Goal: Transaction & Acquisition: Purchase product/service

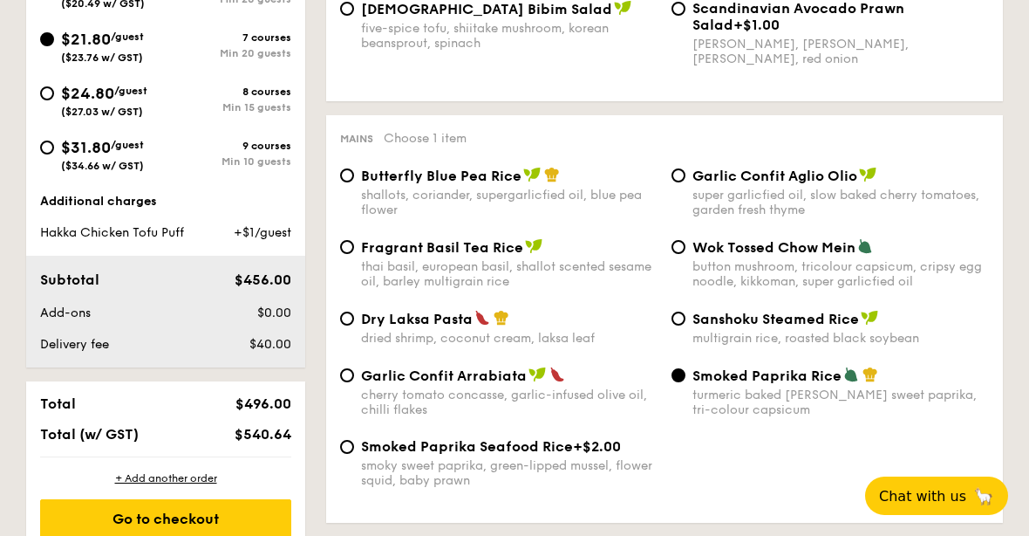
scroll to position [823, 0]
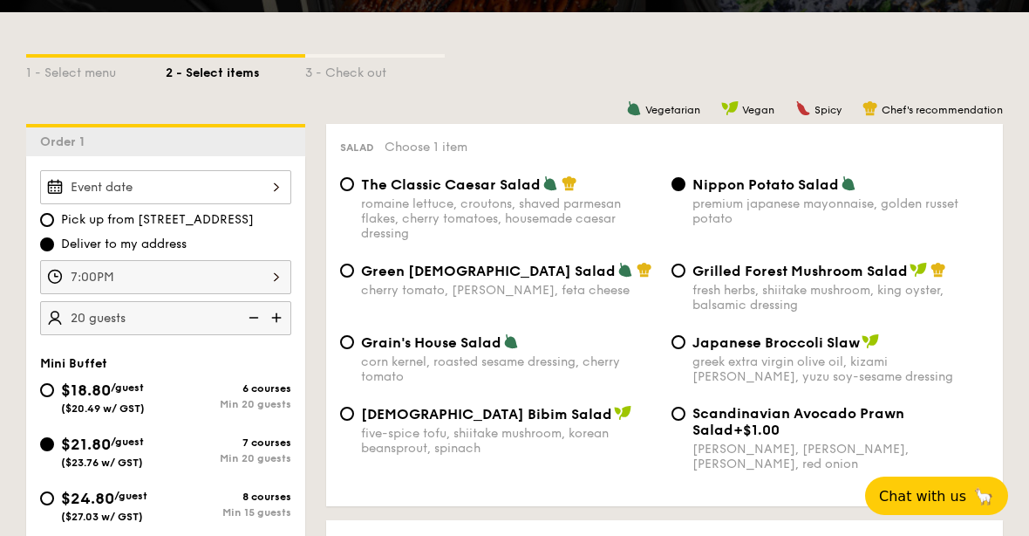
scroll to position [419, 0]
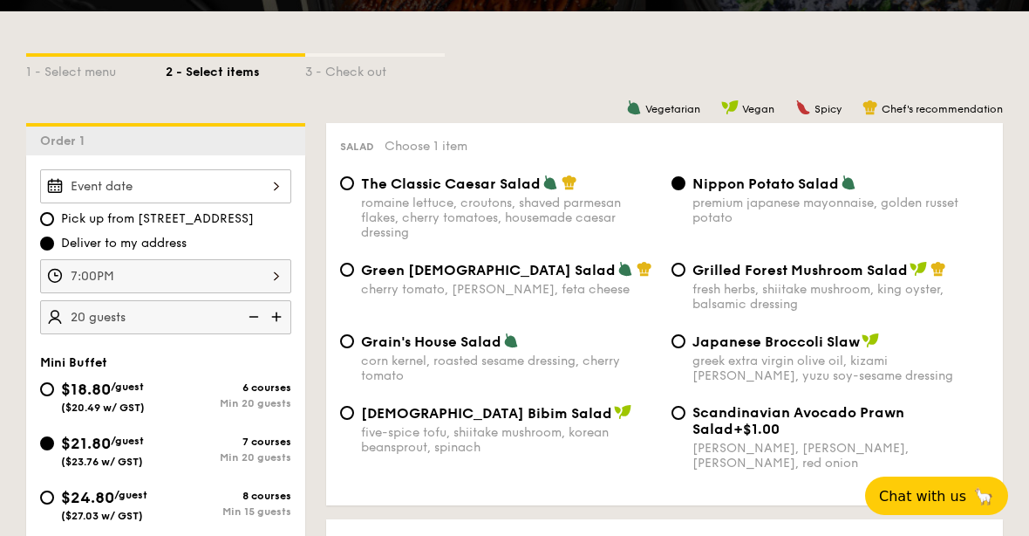
click at [255, 195] on div at bounding box center [165, 186] width 251 height 34
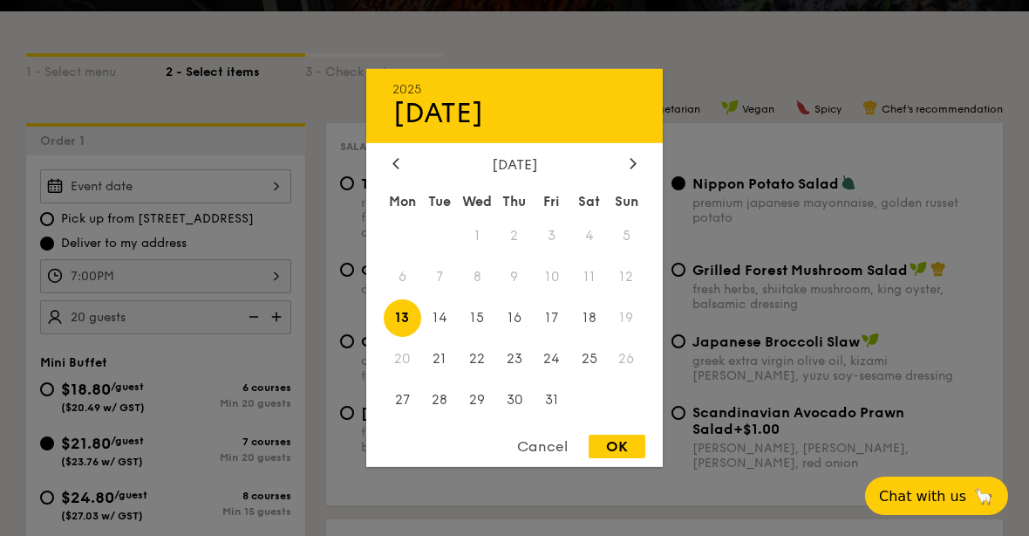
click at [527, 458] on div "Cancel" at bounding box center [542, 446] width 85 height 24
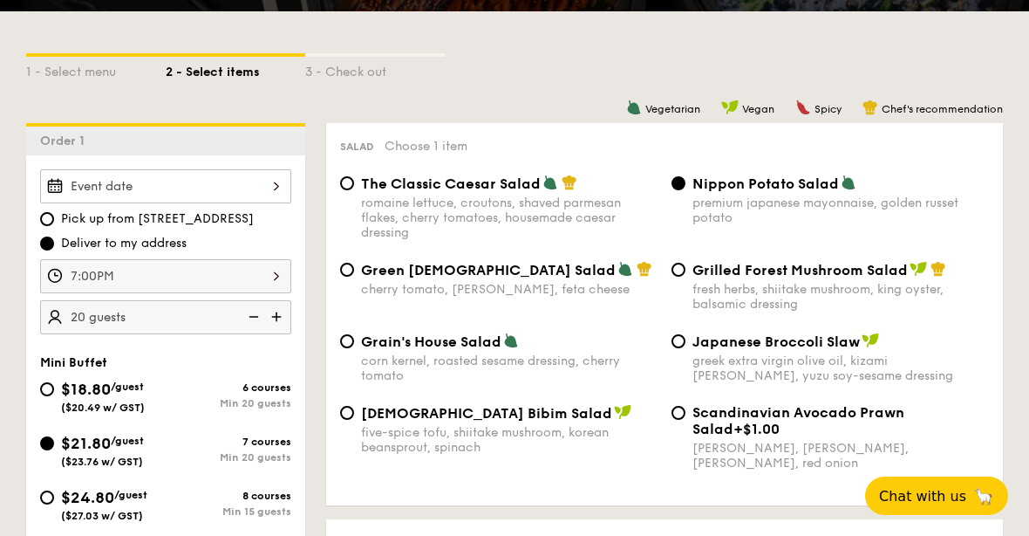
scroll to position [418, 0]
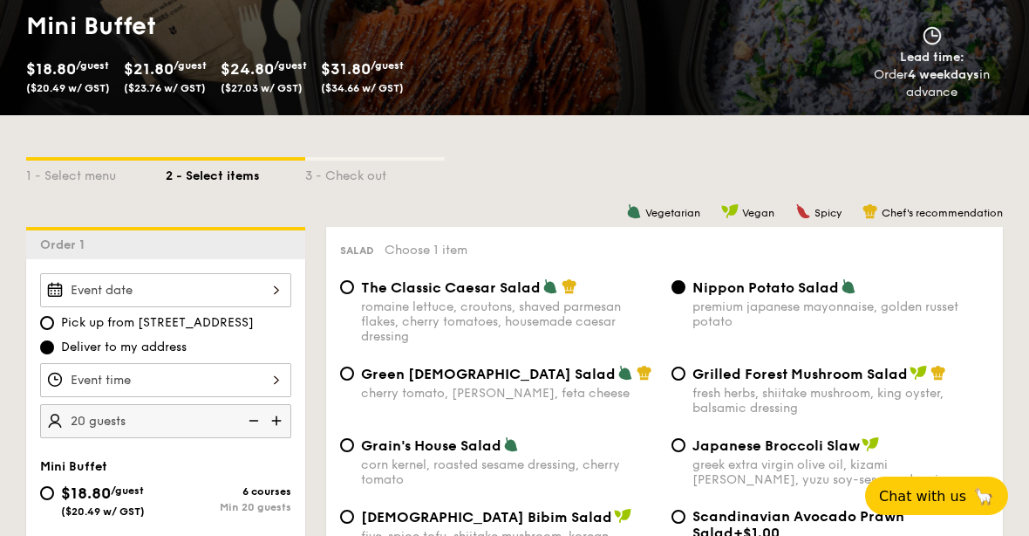
scroll to position [325, 0]
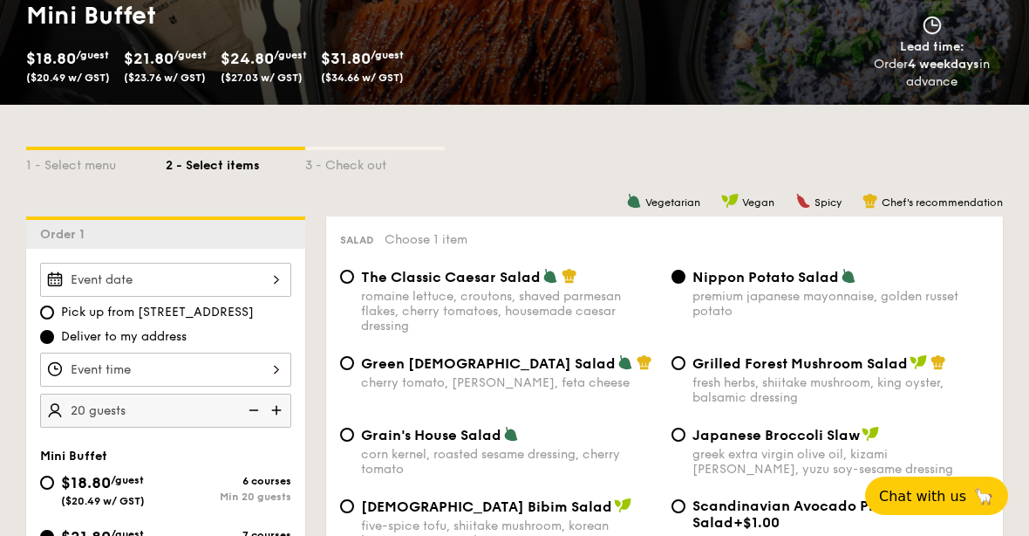
click at [246, 276] on div at bounding box center [165, 280] width 251 height 34
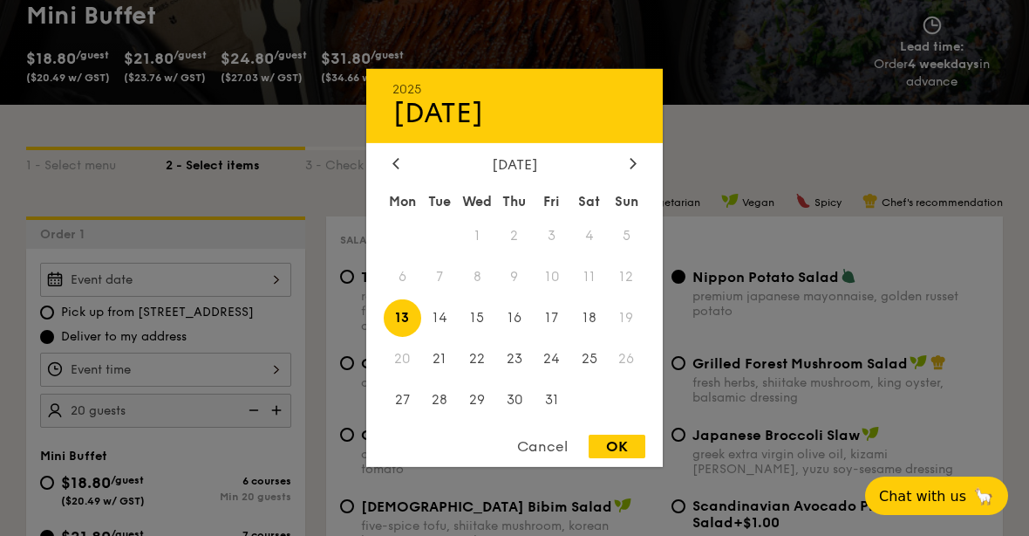
click at [768, 406] on div at bounding box center [514, 268] width 1029 height 536
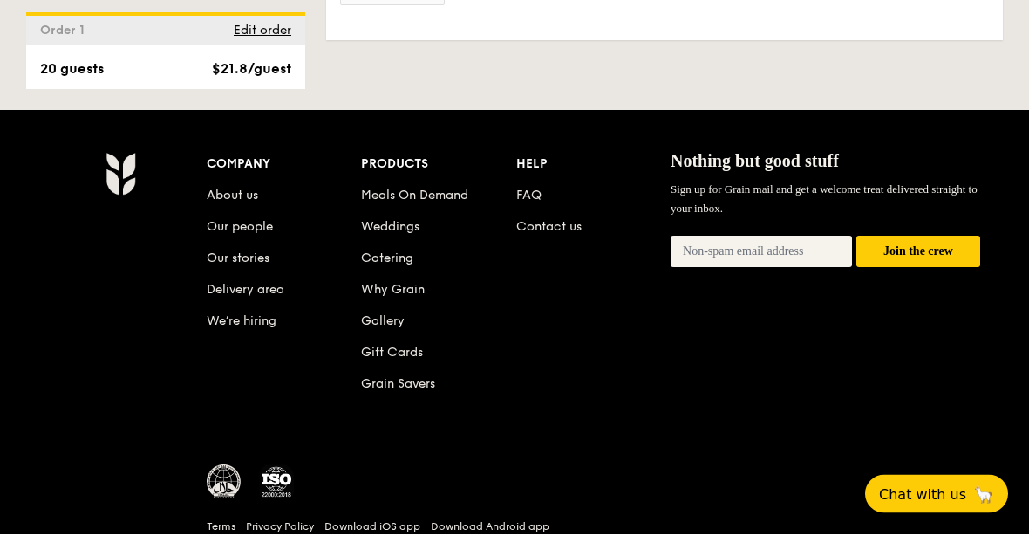
scroll to position [5450, 0]
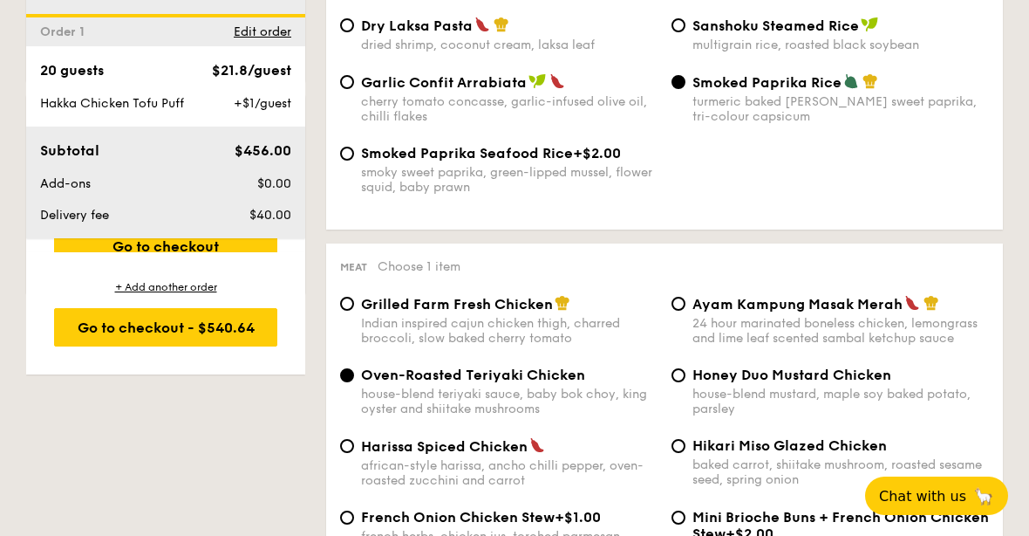
select select
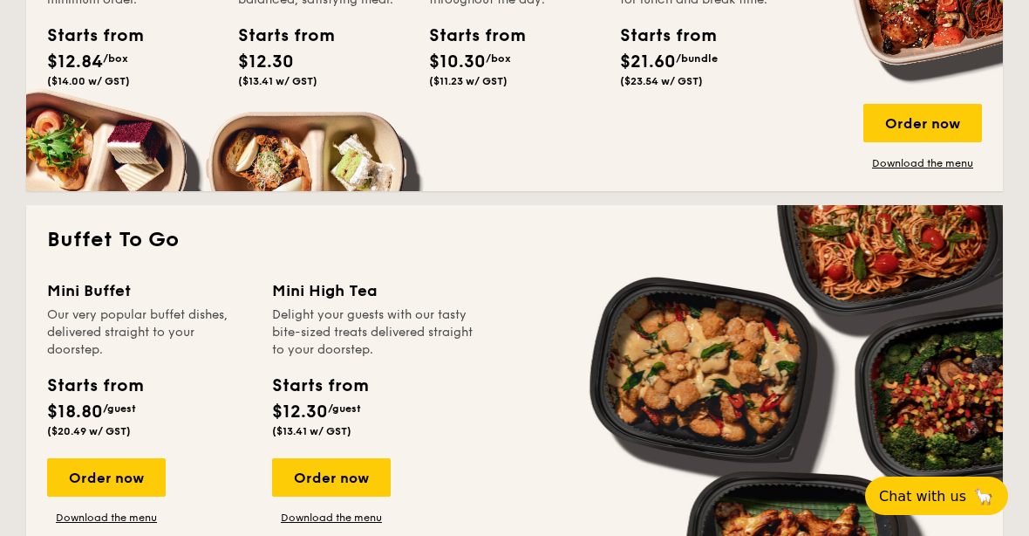
scroll to position [1019, 0]
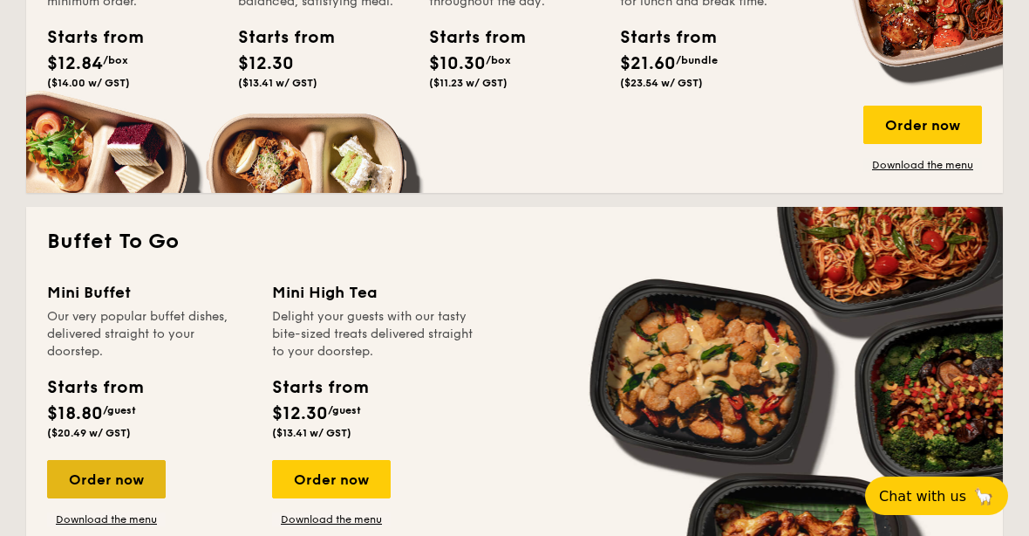
click at [87, 490] on div "Order now" at bounding box center [106, 479] width 119 height 38
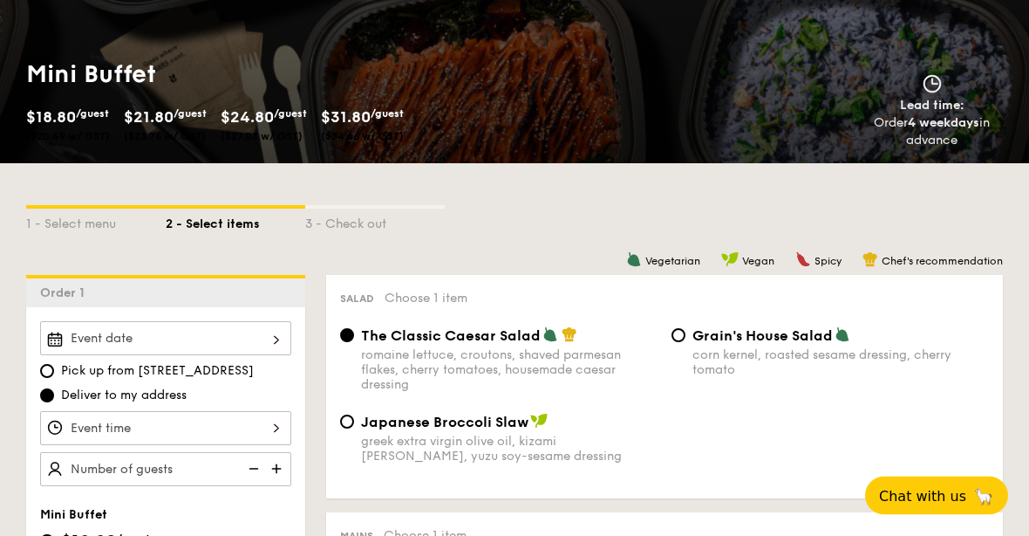
scroll to position [275, 0]
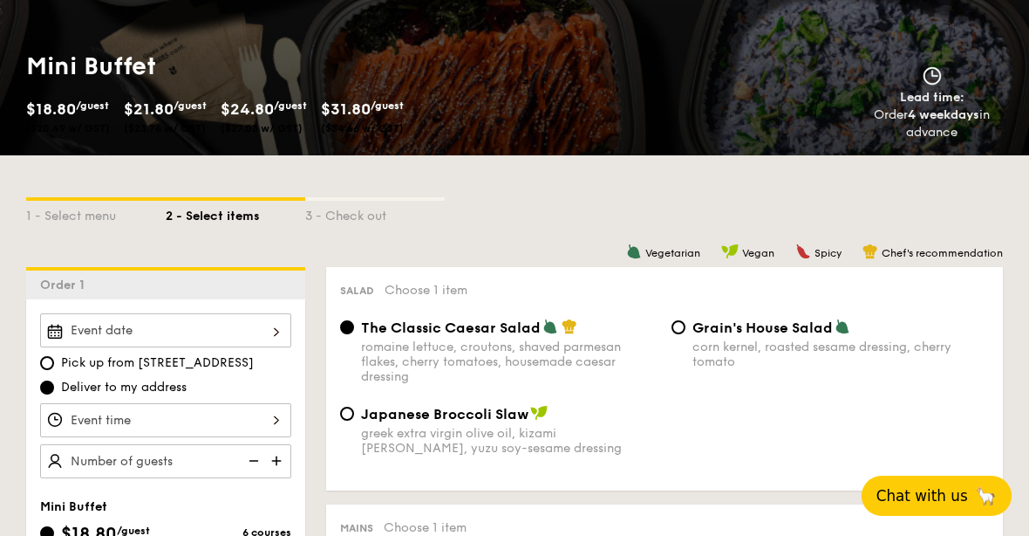
click at [911, 504] on span "Chat with us" at bounding box center [923, 495] width 92 height 17
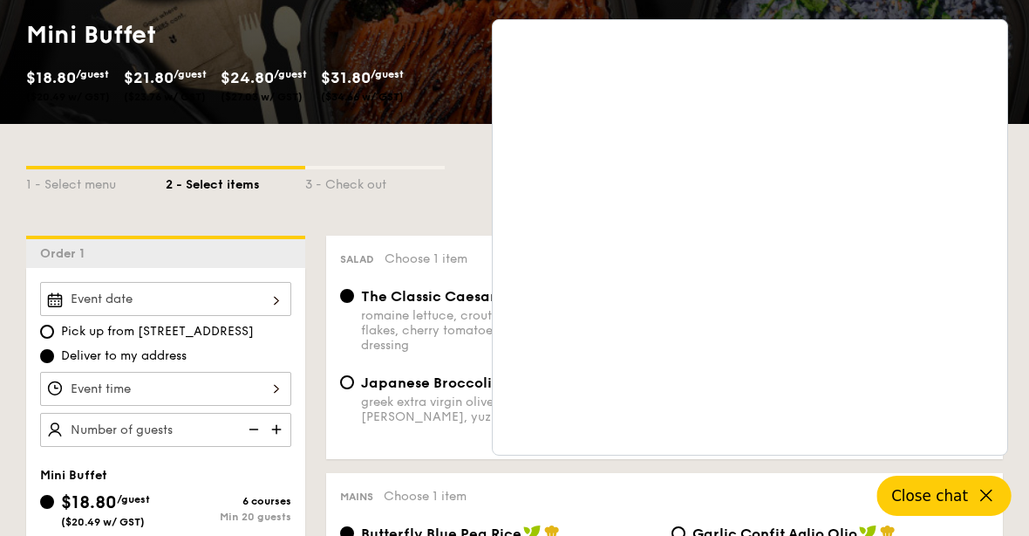
scroll to position [314, 0]
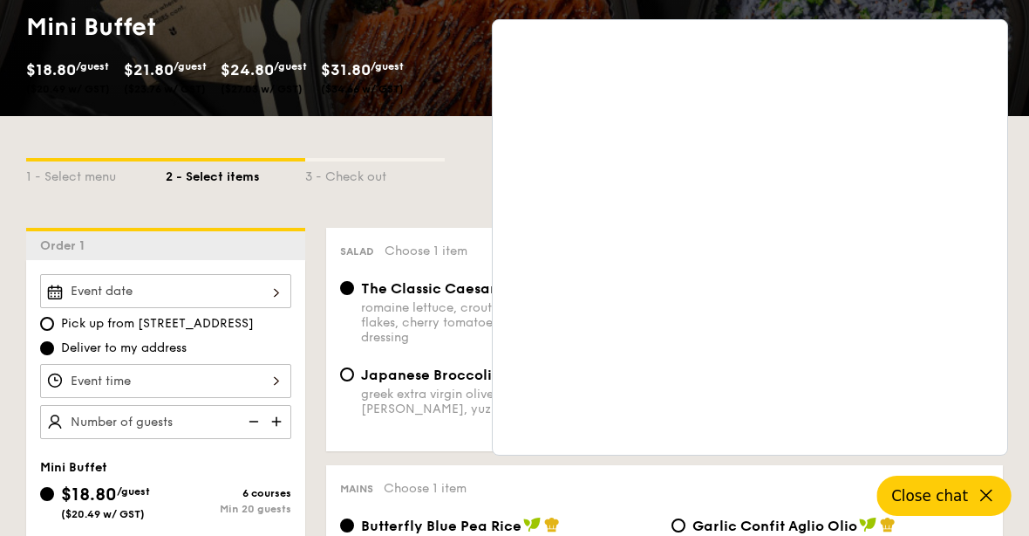
click at [952, 504] on span "Close chat" at bounding box center [930, 495] width 77 height 17
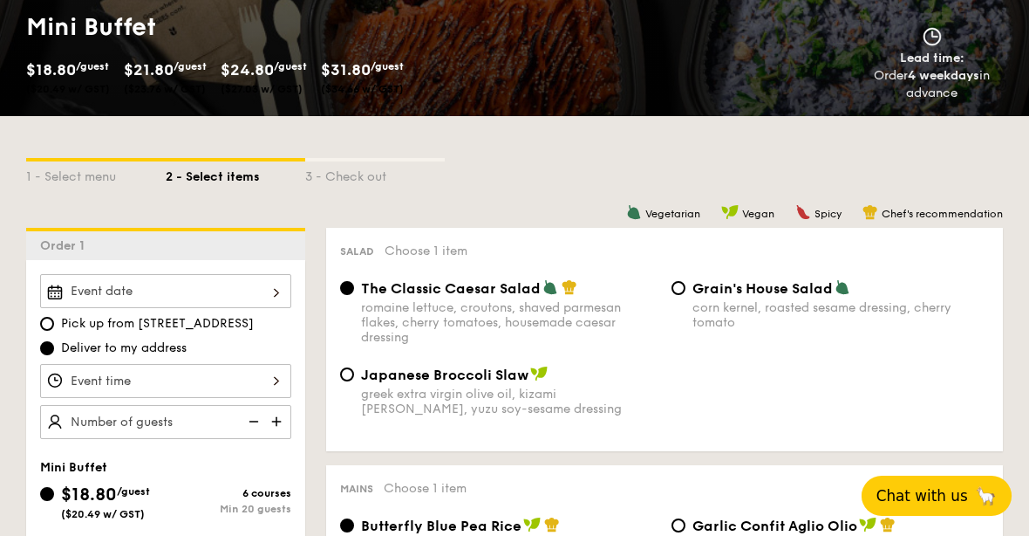
click at [243, 371] on div at bounding box center [165, 381] width 251 height 34
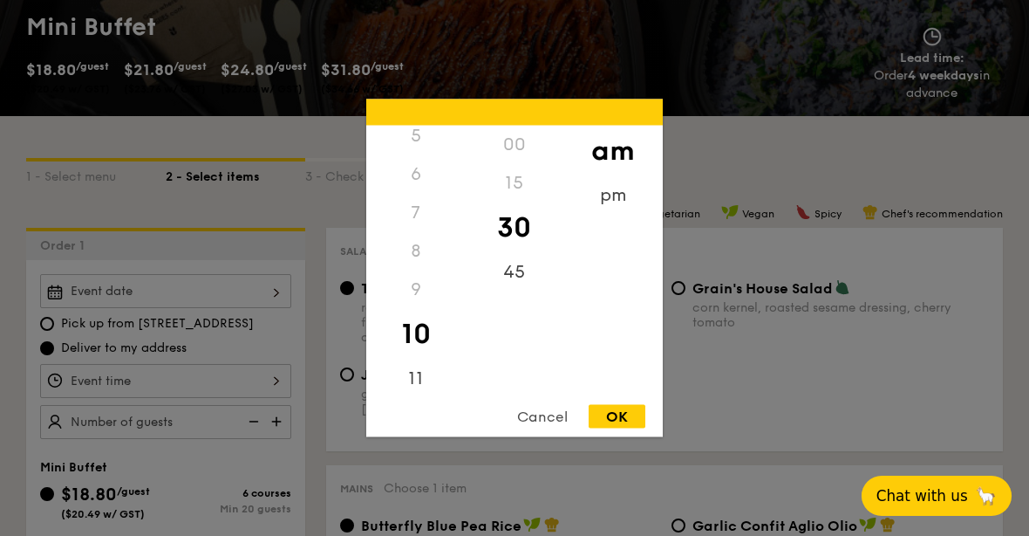
click at [301, 350] on div at bounding box center [514, 268] width 1029 height 536
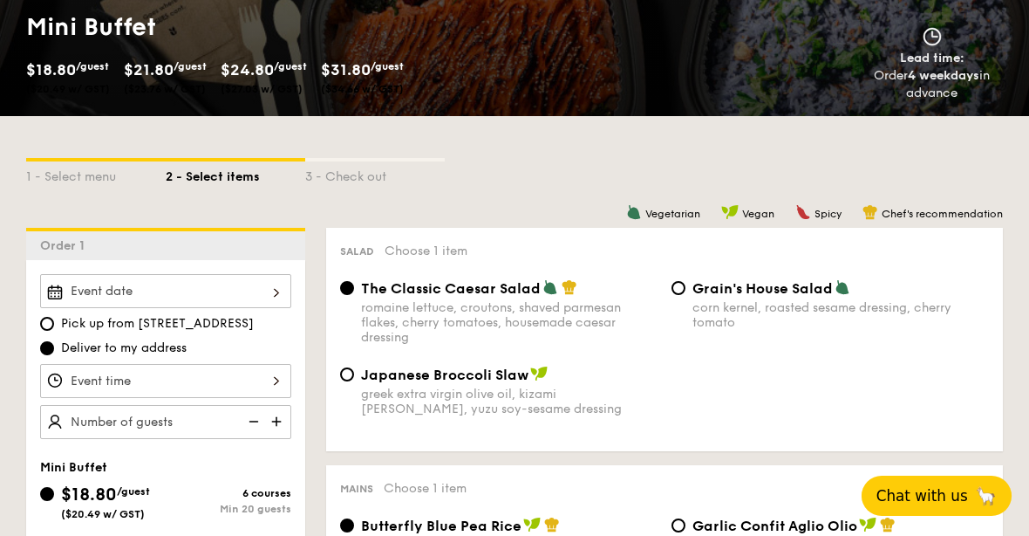
click at [249, 286] on div at bounding box center [514, 268] width 1029 height 536
click at [216, 293] on div at bounding box center [165, 291] width 251 height 34
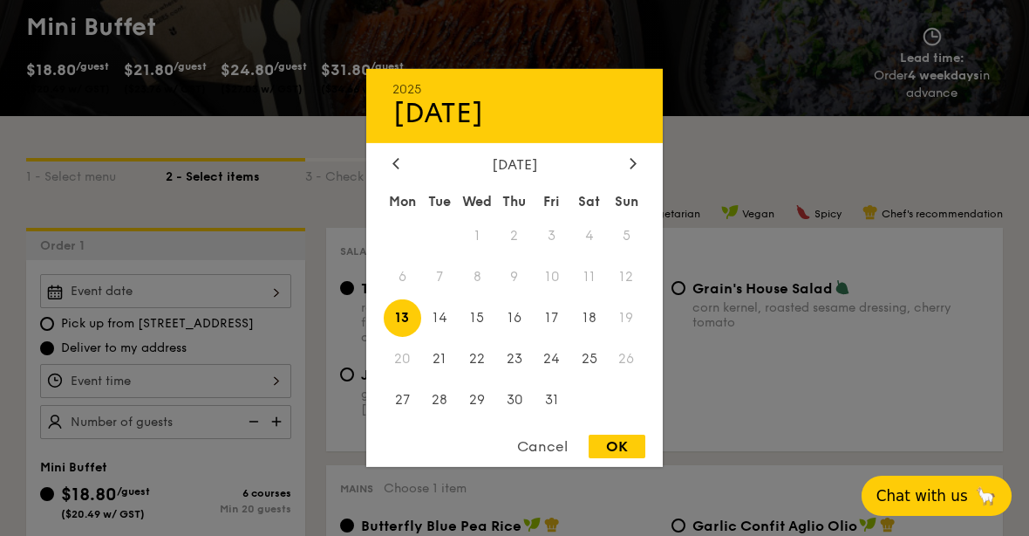
click at [229, 393] on div at bounding box center [514, 268] width 1029 height 536
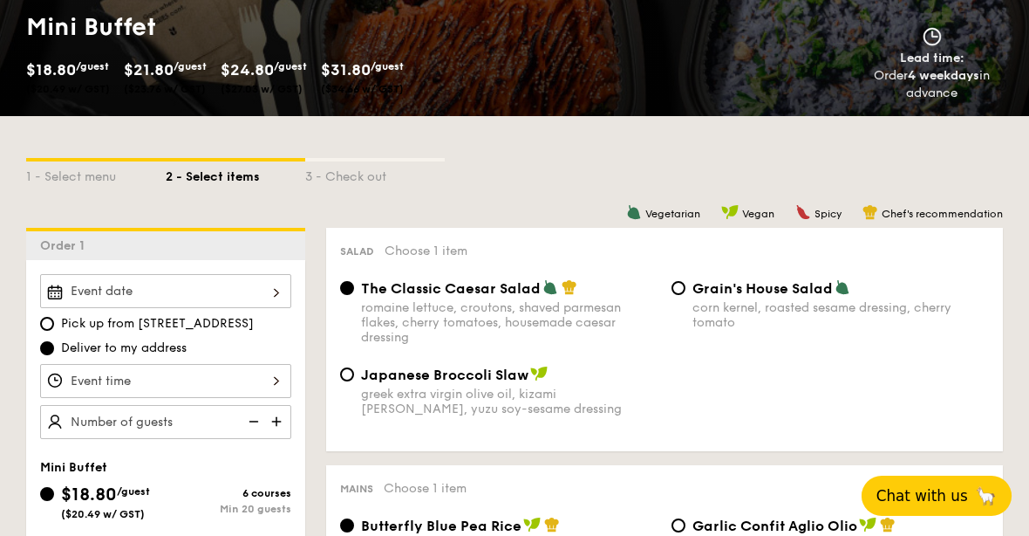
radio input "true"
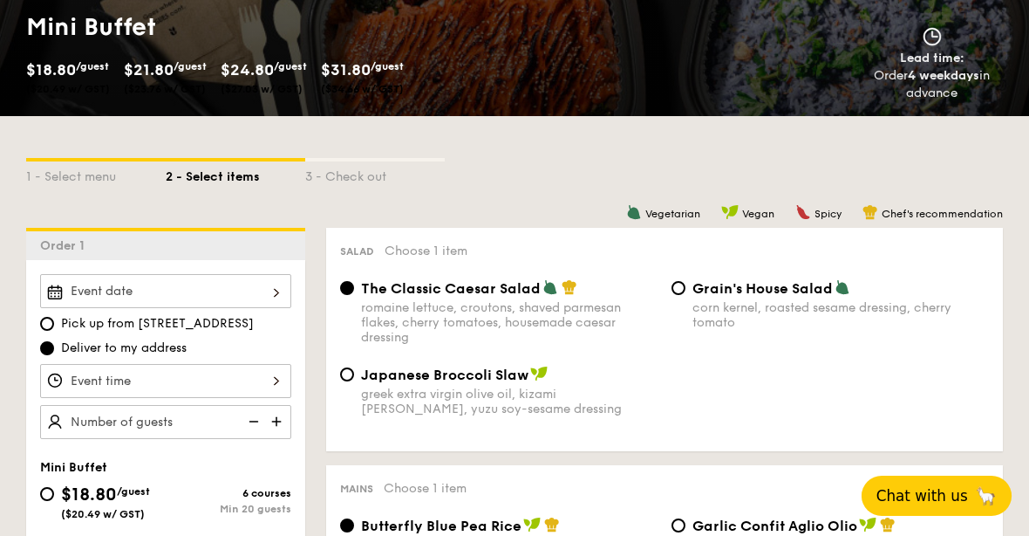
radio input "false"
radio input "true"
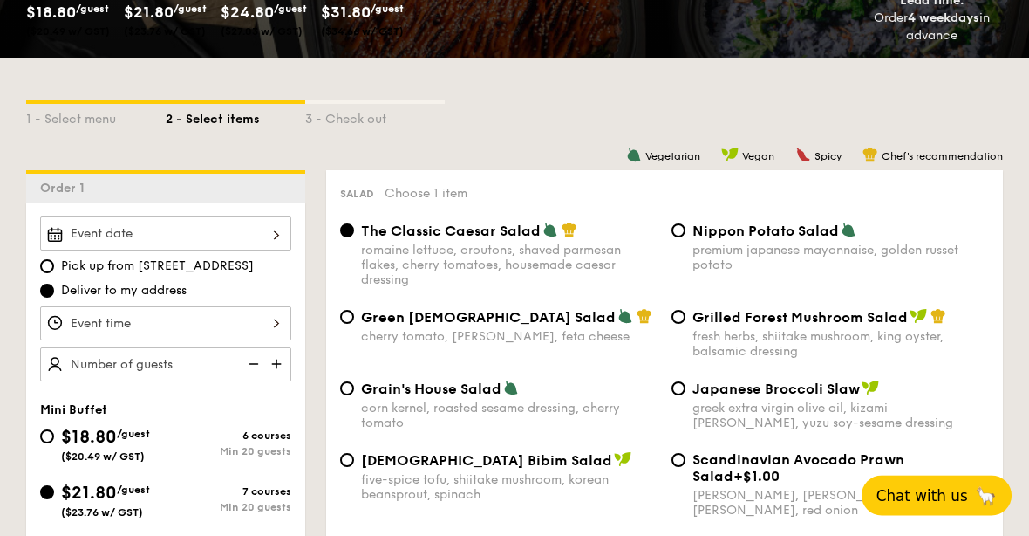
scroll to position [0, 0]
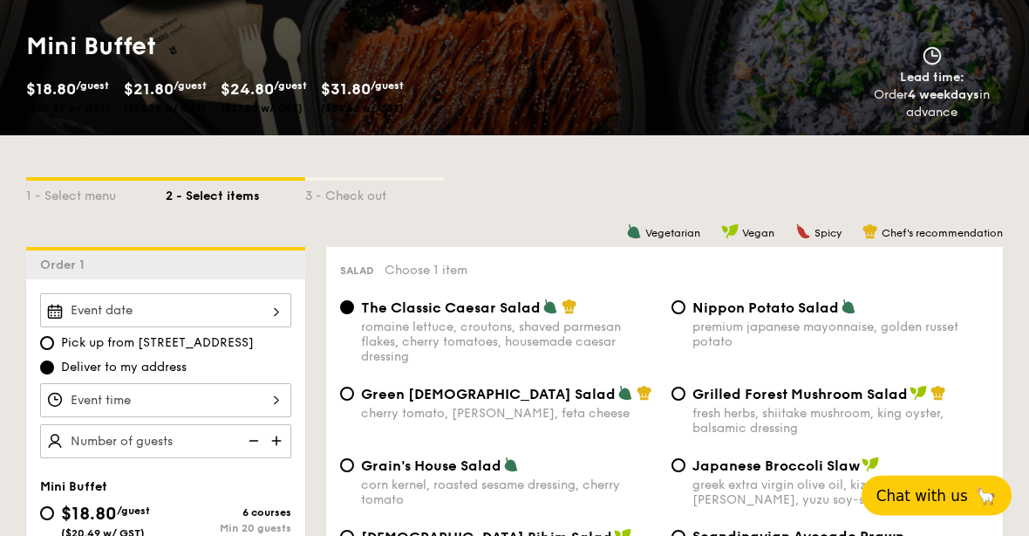
click at [106, 312] on div at bounding box center [165, 311] width 251 height 34
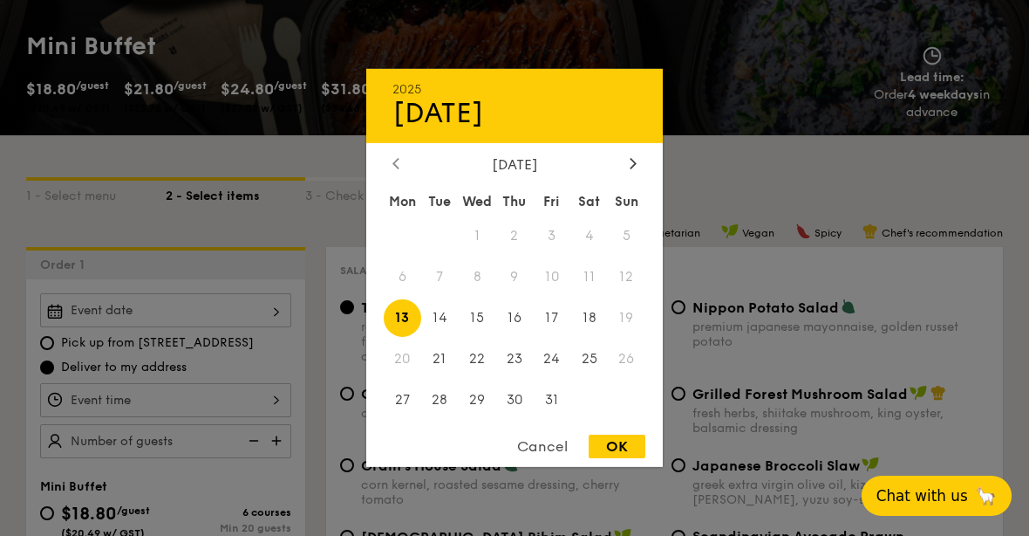
click at [393, 168] on icon at bounding box center [396, 162] width 7 height 11
click at [641, 173] on div at bounding box center [633, 164] width 16 height 17
click at [578, 255] on span "4" at bounding box center [589, 236] width 38 height 38
click at [579, 296] on span "11" at bounding box center [589, 277] width 38 height 38
click at [246, 252] on div at bounding box center [514, 268] width 1029 height 536
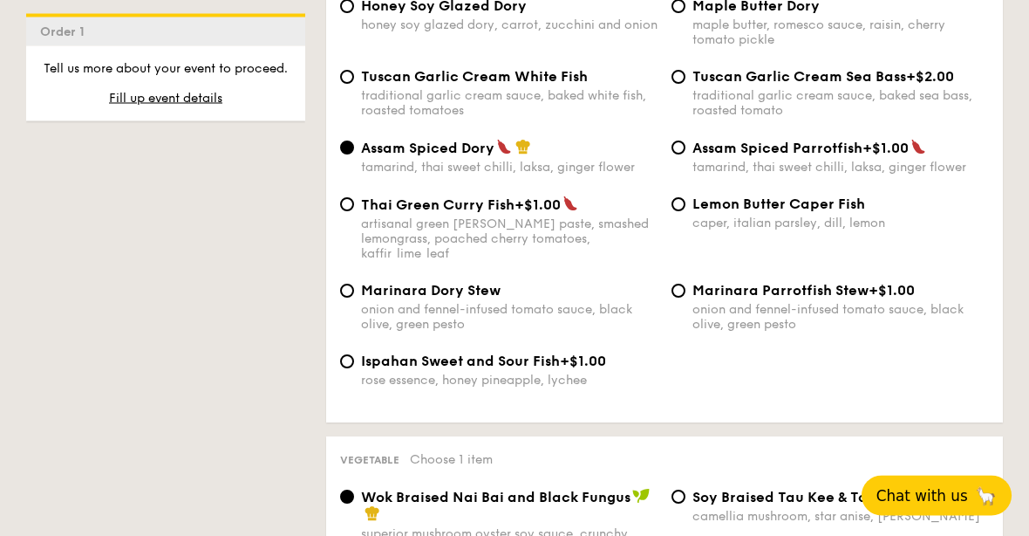
scroll to position [1881, 0]
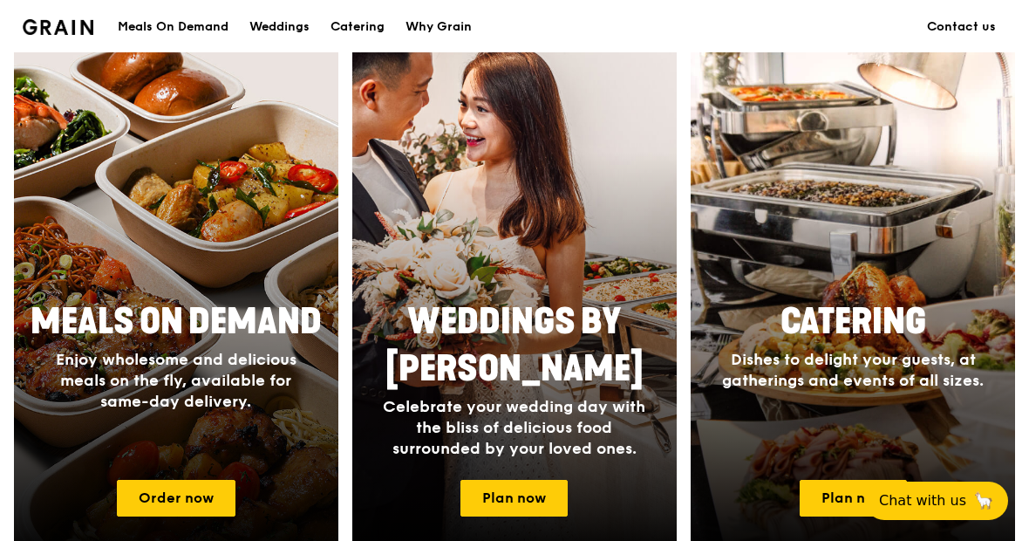
scroll to position [714, 0]
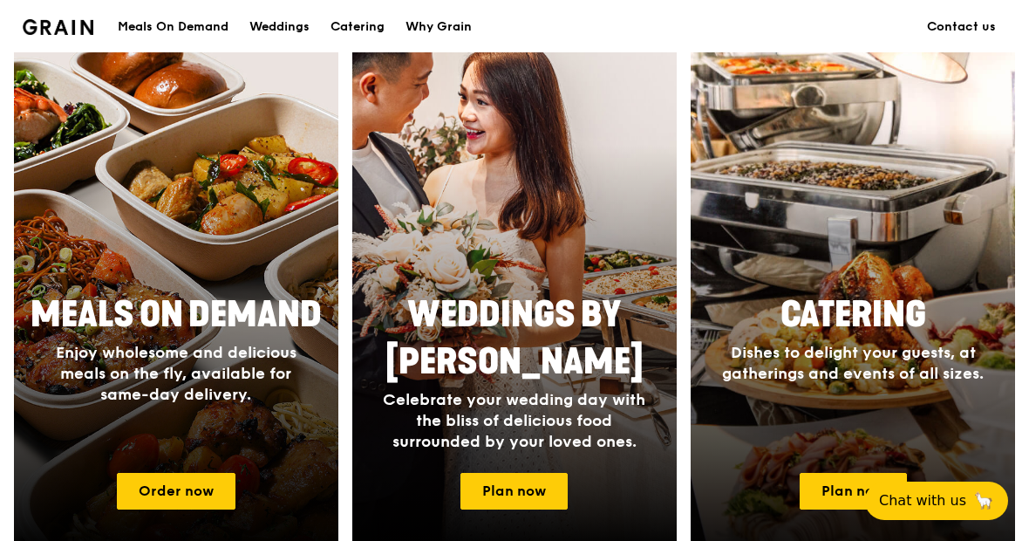
click at [779, 507] on div at bounding box center [852, 297] width 357 height 558
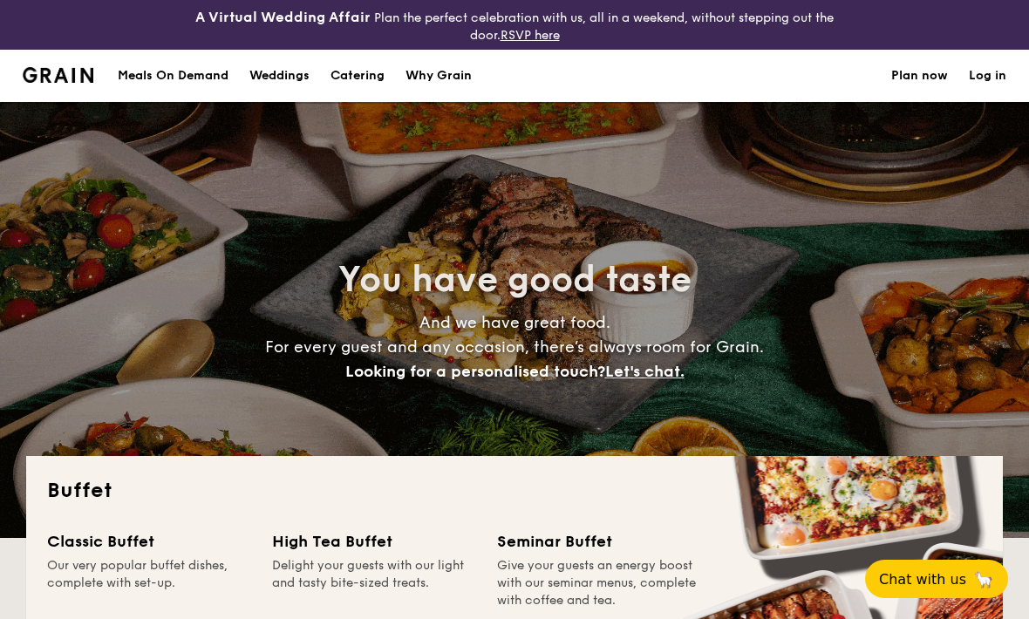
select select
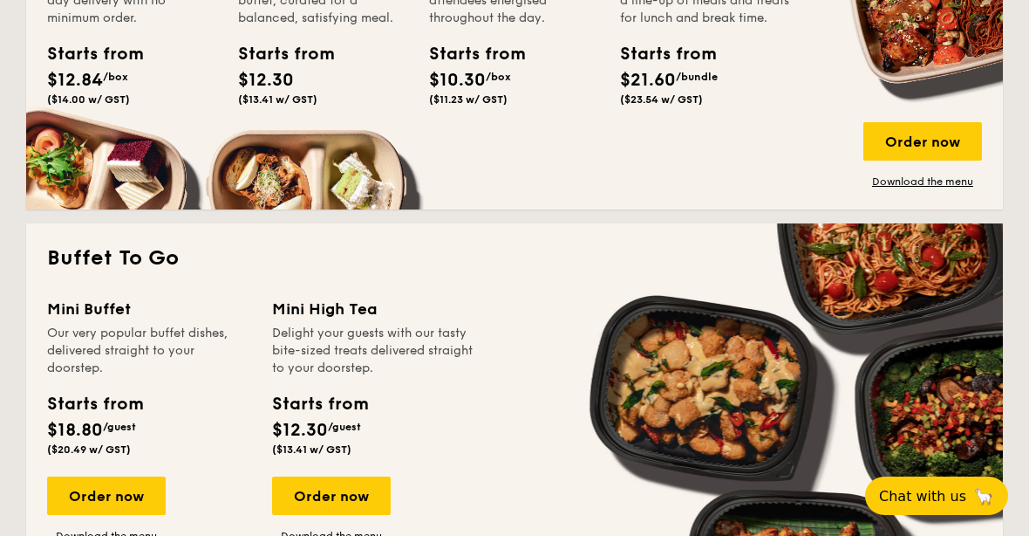
scroll to position [1101, 0]
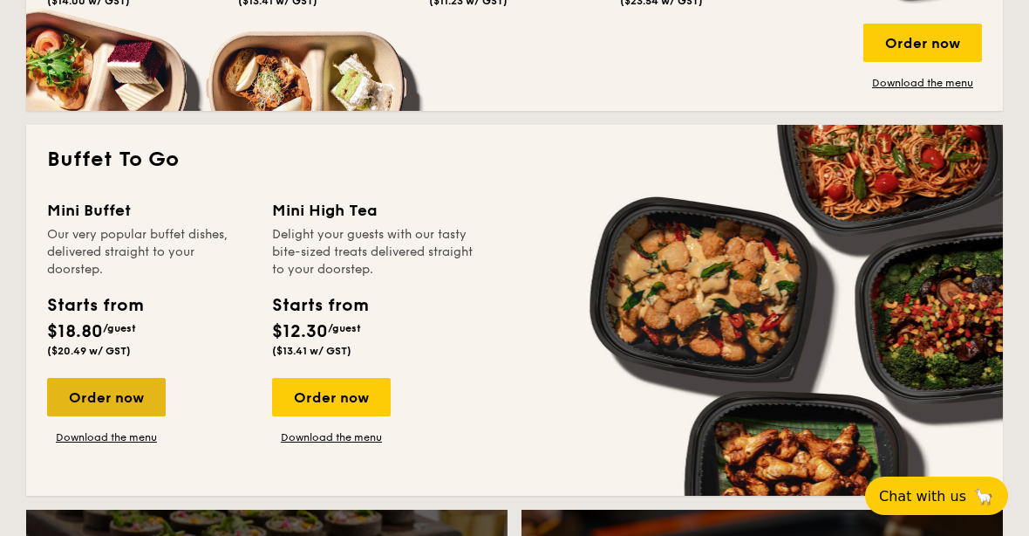
click at [78, 400] on div "Order now" at bounding box center [106, 397] width 119 height 38
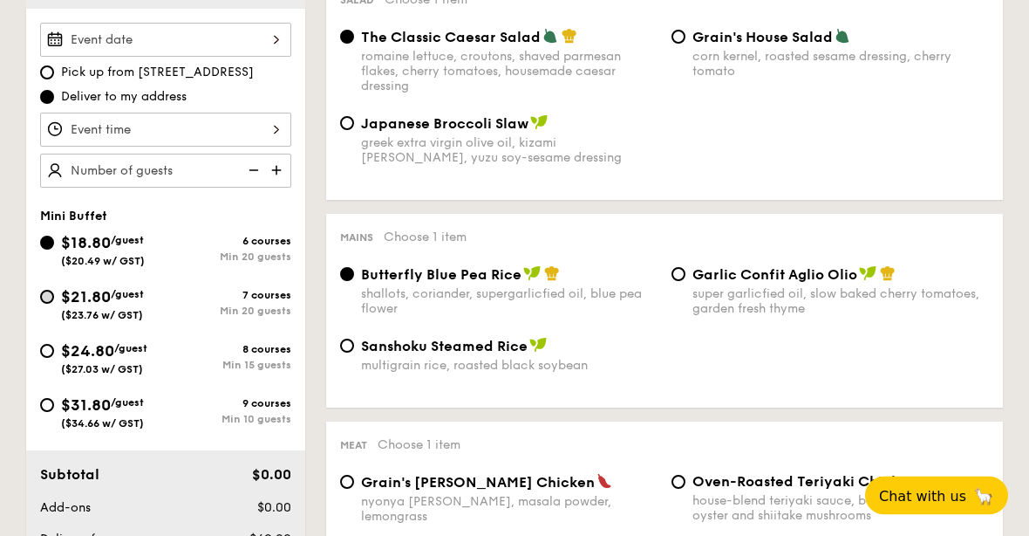
click at [42, 303] on input "$21.80 /guest ($23.76 w/ GST) 7 courses Min 20 guests" at bounding box center [47, 297] width 14 height 14
radio input "true"
radio input "false"
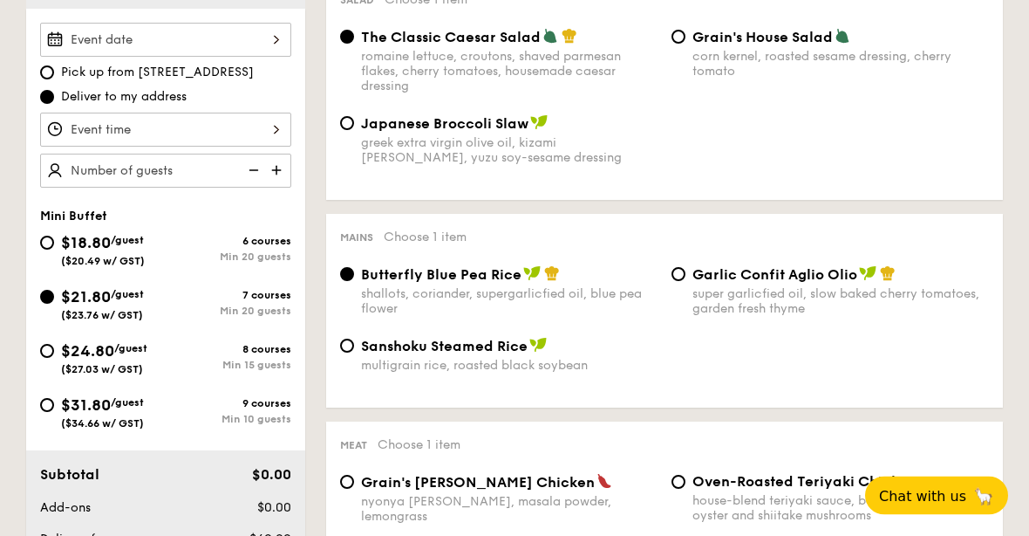
radio input "true"
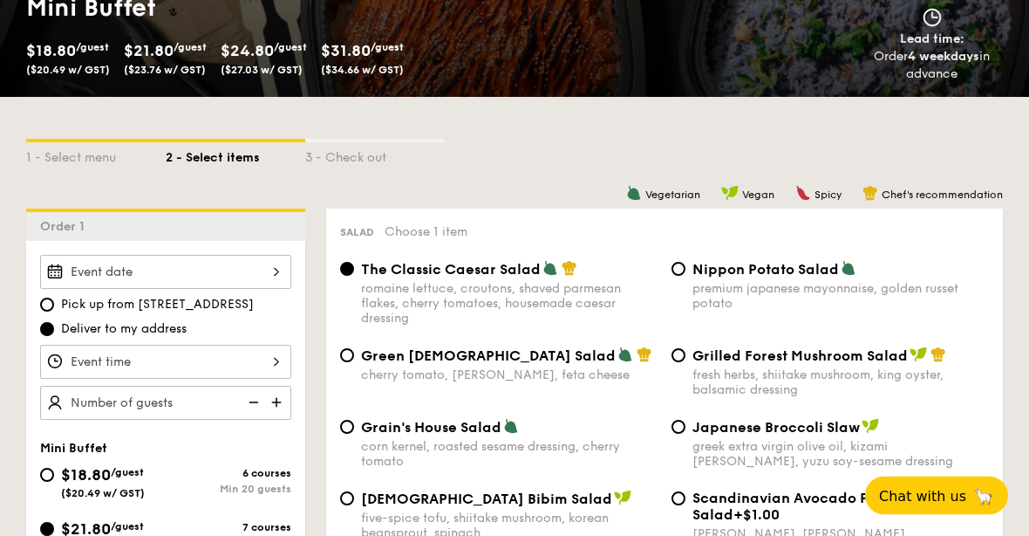
scroll to position [532, 0]
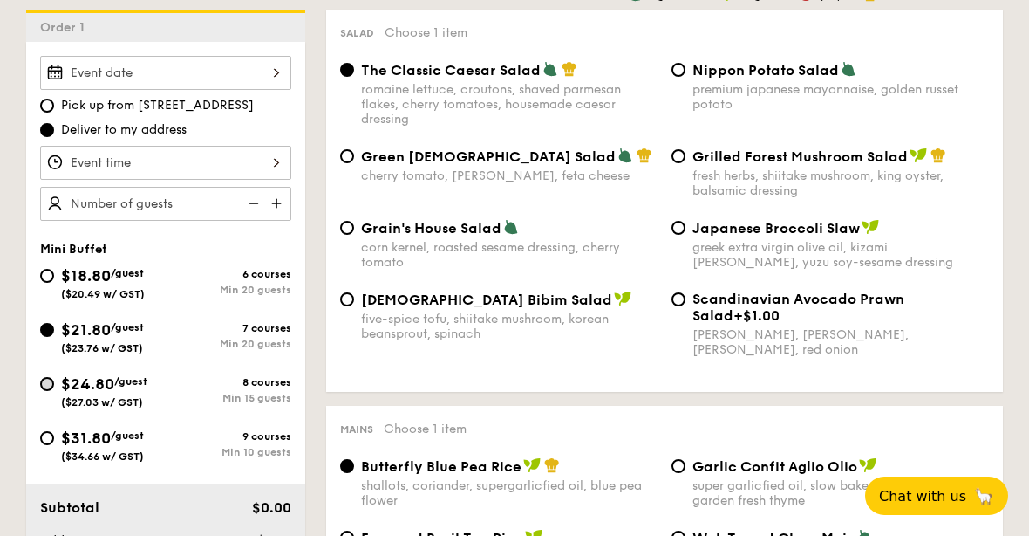
click at [51, 391] on input "$24.80 /guest ($27.03 w/ GST) 8 courses Min 15 guests" at bounding box center [47, 384] width 14 height 14
radio input "true"
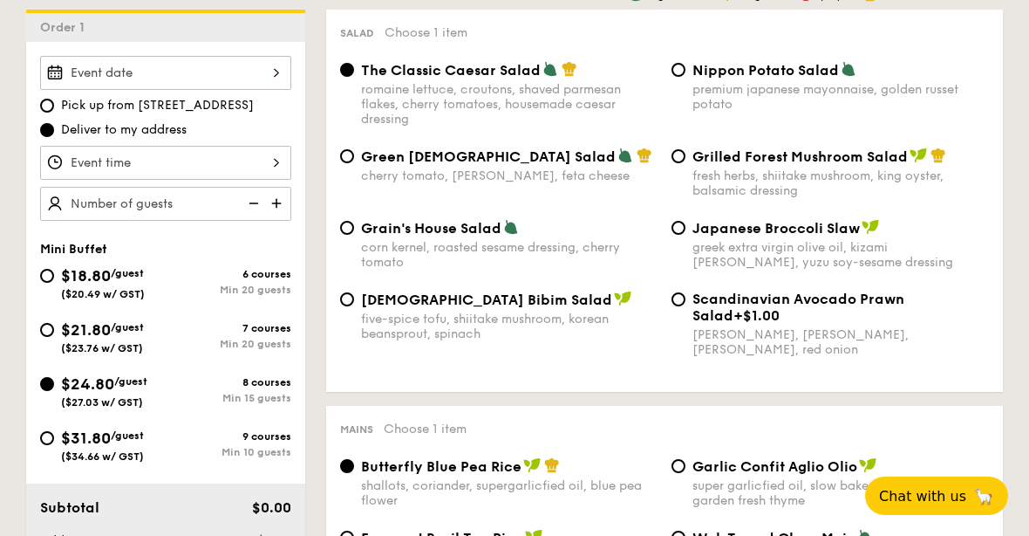
radio input "true"
click at [282, 208] on img at bounding box center [278, 203] width 26 height 33
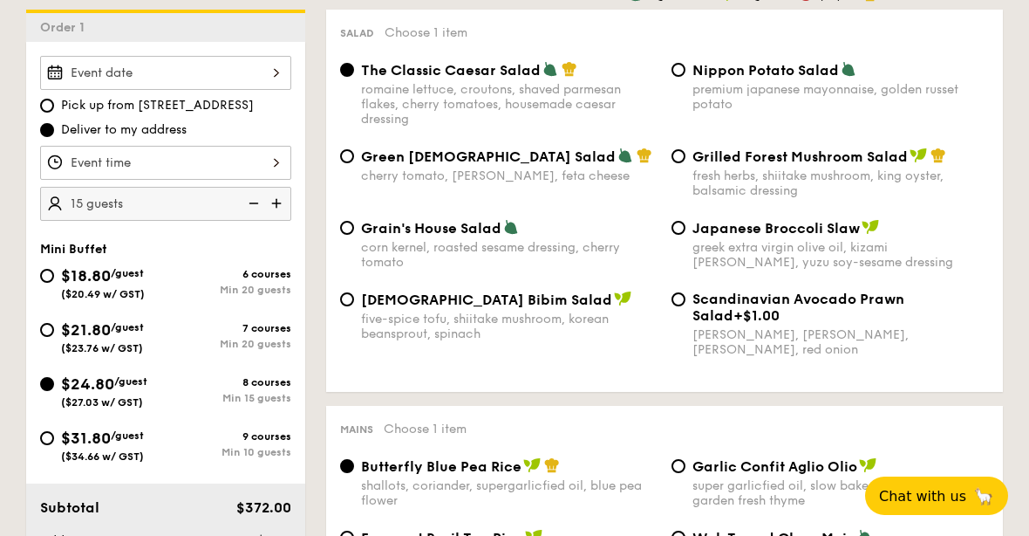
click at [275, 202] on img at bounding box center [278, 203] width 26 height 33
type input "20 guests"
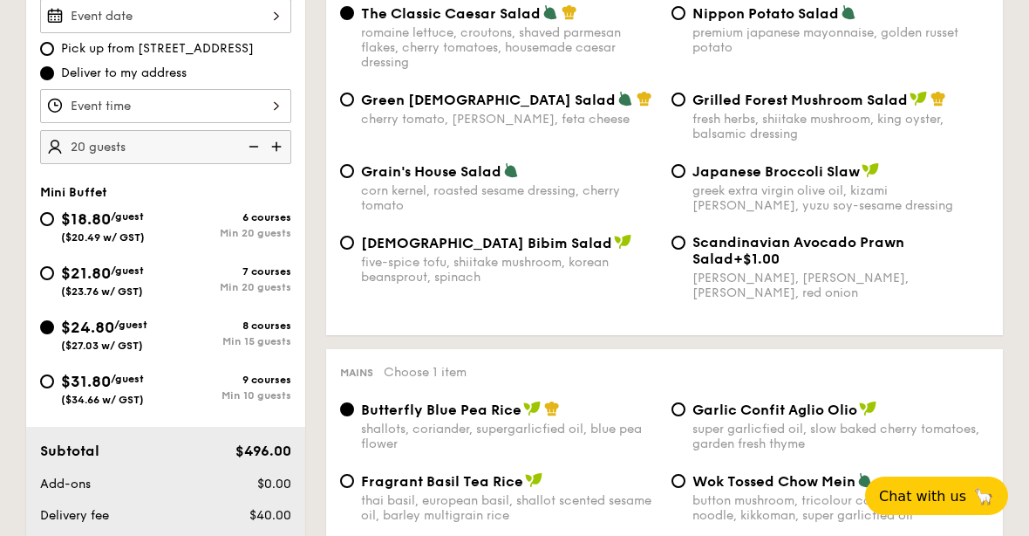
scroll to position [588, 0]
click at [51, 389] on input "$31.80 /guest ($34.66 w/ GST) 9 courses Min 10 guests" at bounding box center [47, 382] width 14 height 14
radio input "true"
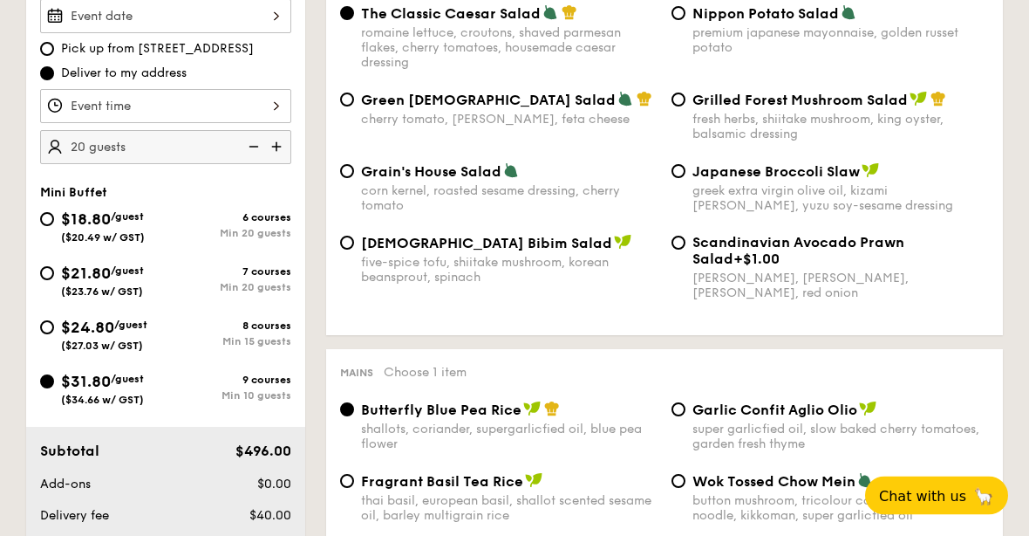
radio input "true"
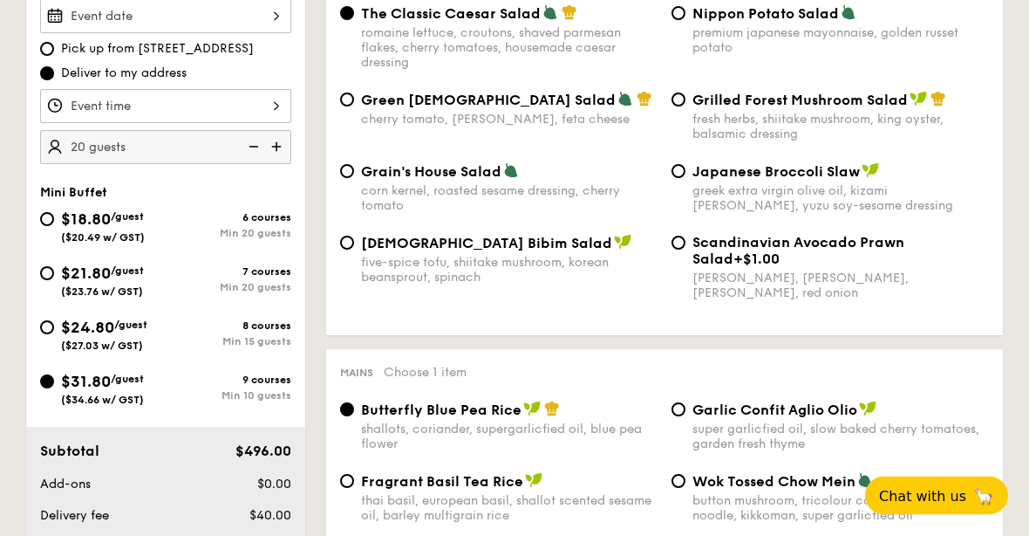
radio input "true"
click at [42, 334] on input "$24.80 /guest ($27.03 w/ GST) 8 courses Min 15 guests" at bounding box center [47, 327] width 14 height 14
radio input "true"
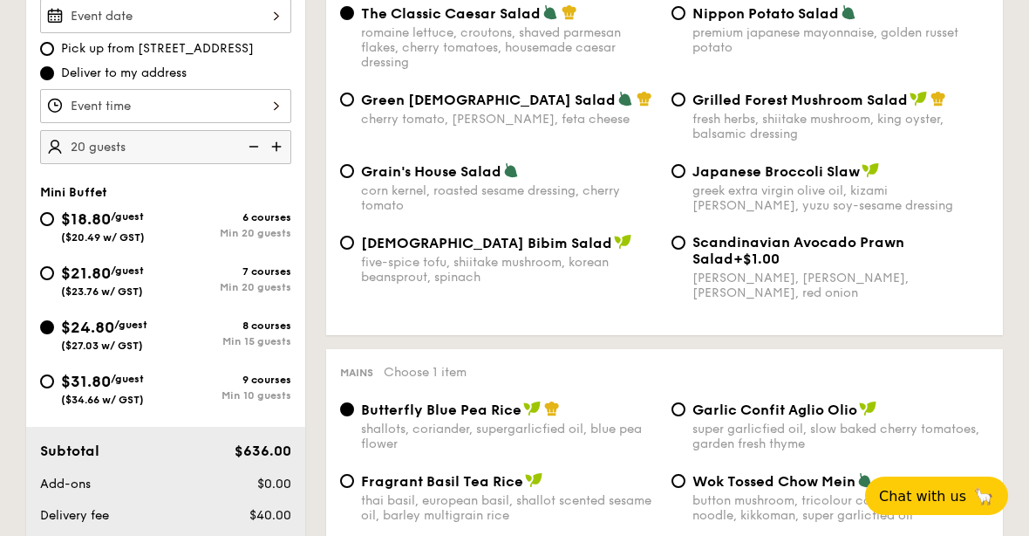
radio input "true"
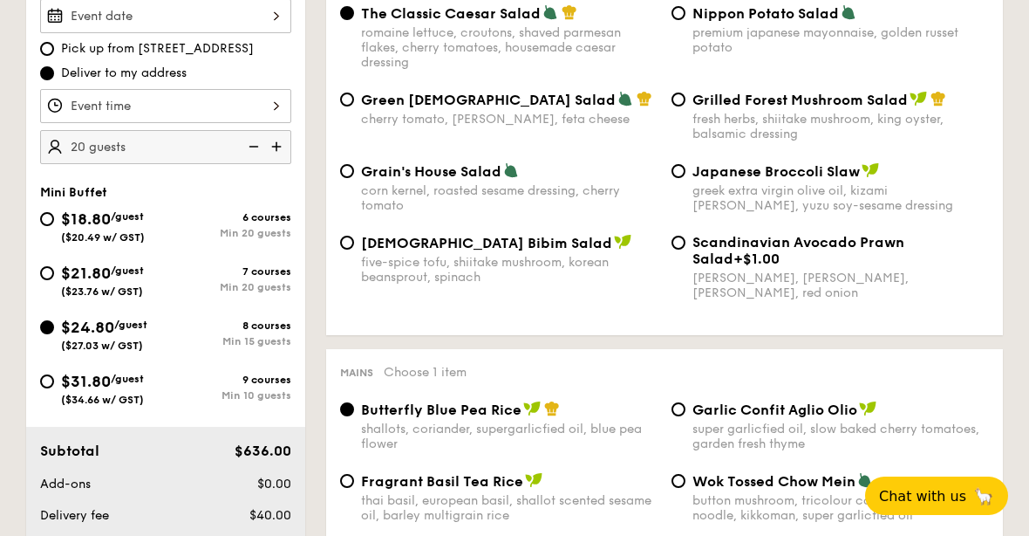
radio input "true"
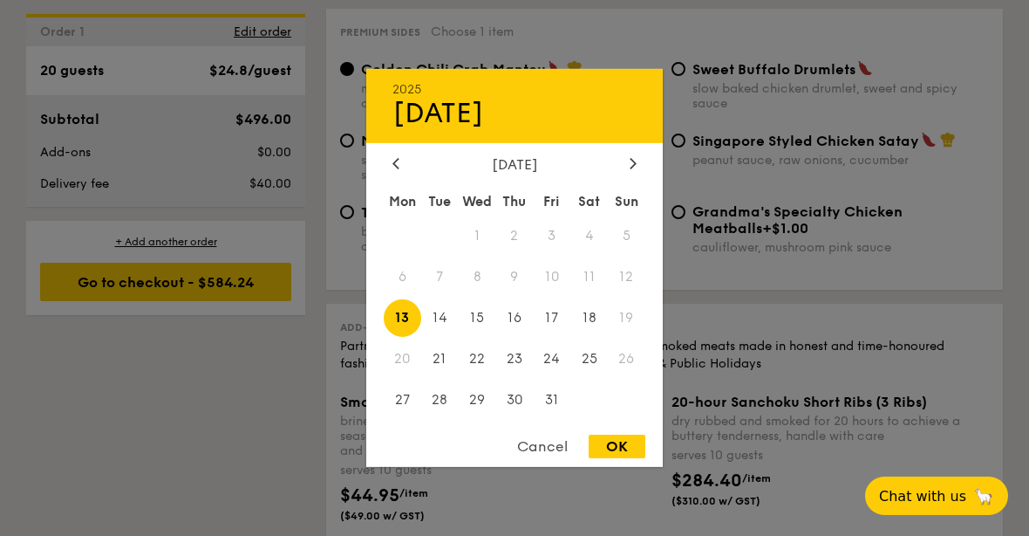
scroll to position [3435, 0]
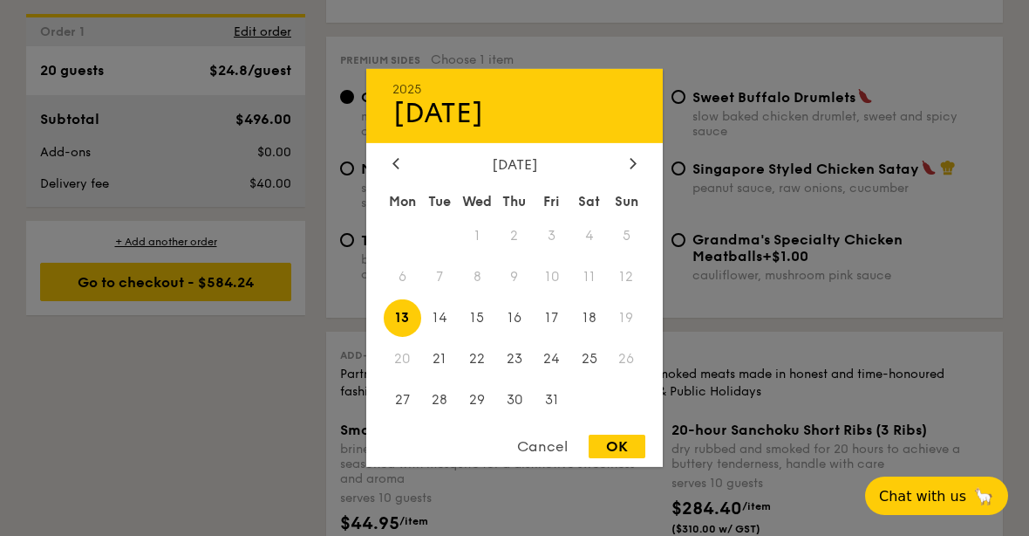
click at [140, 420] on div at bounding box center [514, 268] width 1029 height 536
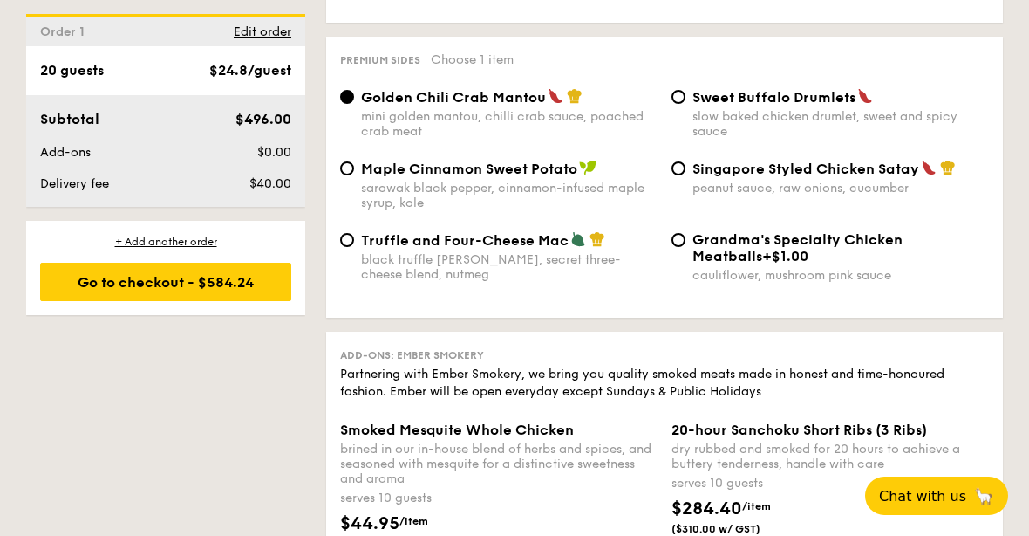
click at [884, 177] on span "Singapore Styled Chicken Satay" at bounding box center [806, 169] width 227 height 17
click at [686, 175] on input "Singapore Styled Chicken Satay peanut sauce, raw onions, cucumber" at bounding box center [679, 168] width 14 height 14
radio input "true"
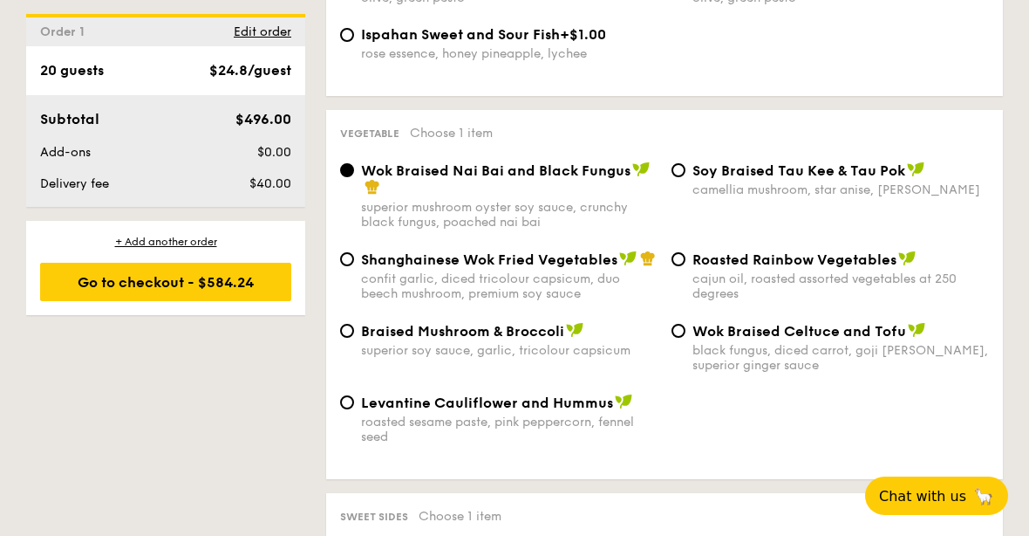
scroll to position [2207, 0]
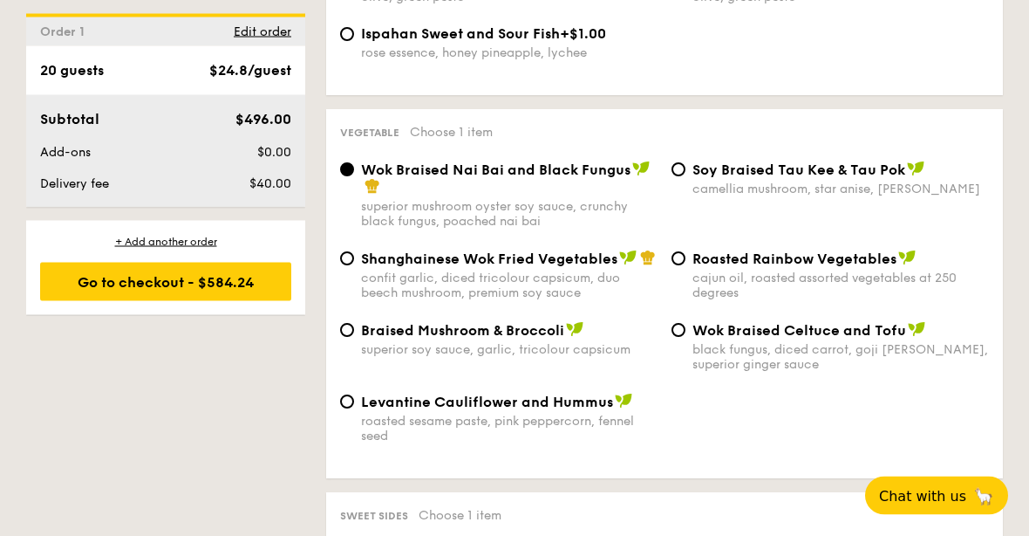
click at [902, 367] on div "black fungus, diced carrot, goji [PERSON_NAME], superior ginger sauce" at bounding box center [841, 358] width 297 height 30
click at [686, 338] on input "Wok Braised Celtuce and Tofu black fungus, diced carrot, goji berry, superior g…" at bounding box center [679, 331] width 14 height 14
radio input "true"
click at [581, 229] on div "superior mushroom oyster soy sauce, crunchy black fungus, poached nai bai" at bounding box center [509, 215] width 297 height 30
click at [354, 177] on input "Wok Braised Nai Bai and Black Fungus superior mushroom oyster soy sauce, crunch…" at bounding box center [347, 170] width 14 height 14
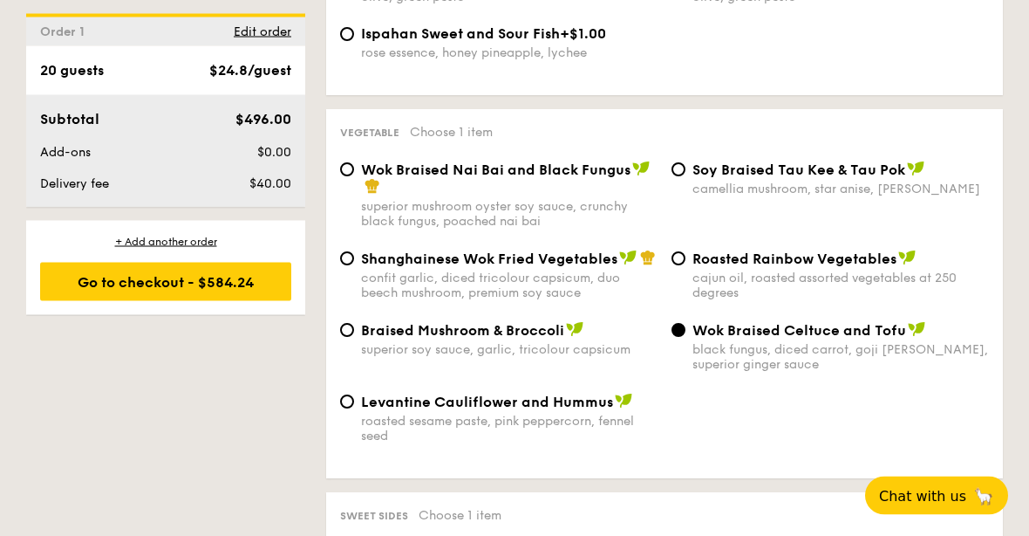
radio input "true"
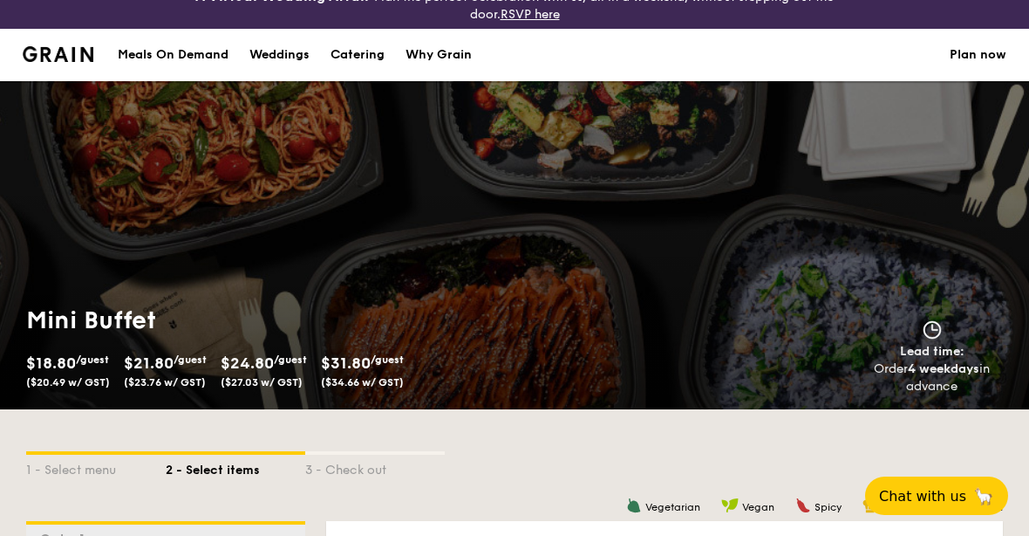
scroll to position [17, 0]
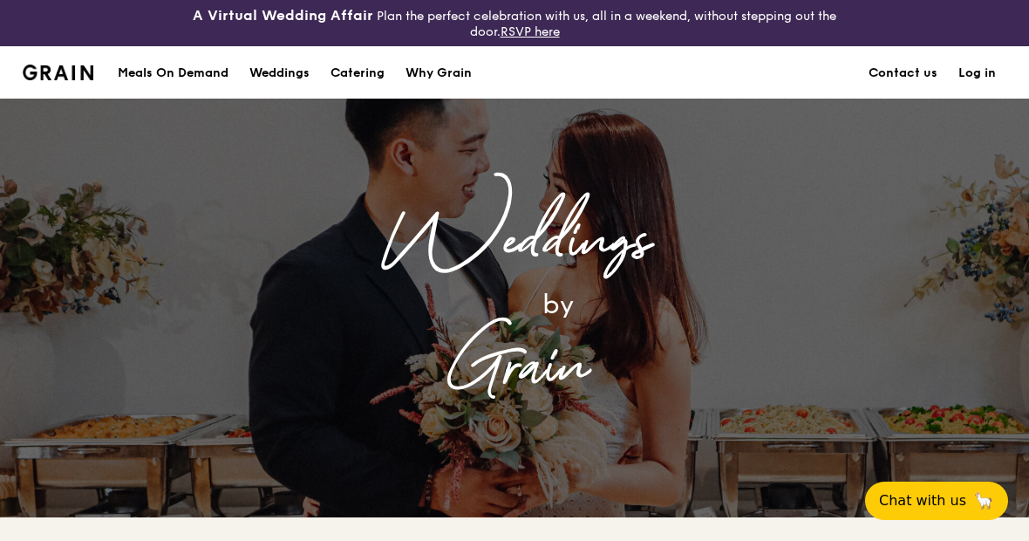
click at [360, 71] on div "Catering" at bounding box center [358, 73] width 54 height 52
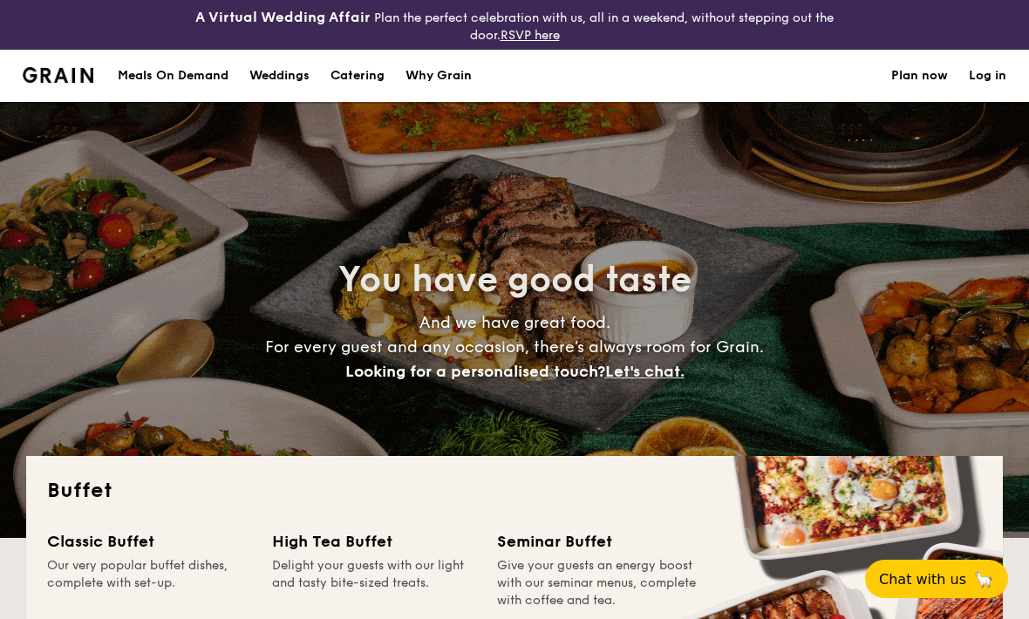
select select
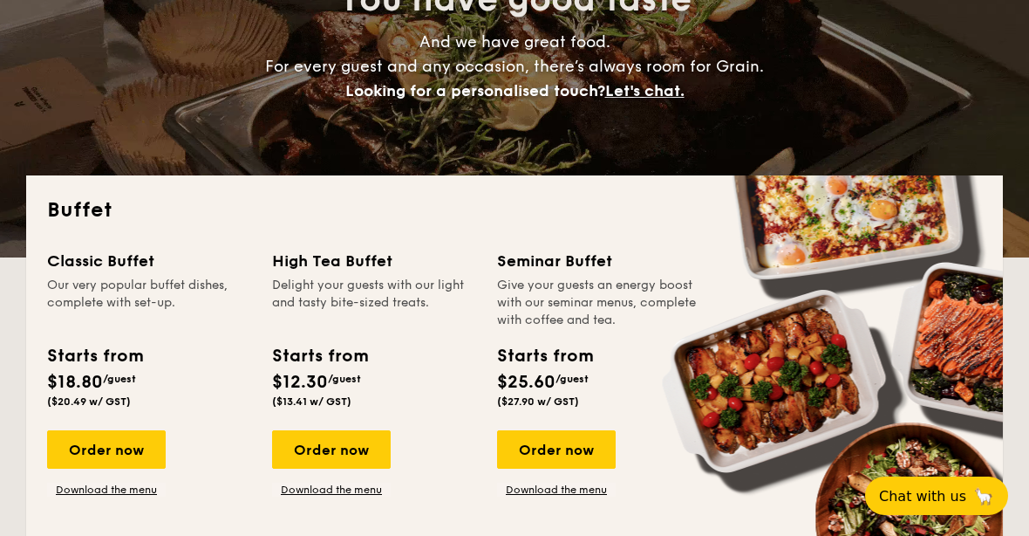
scroll to position [281, 0]
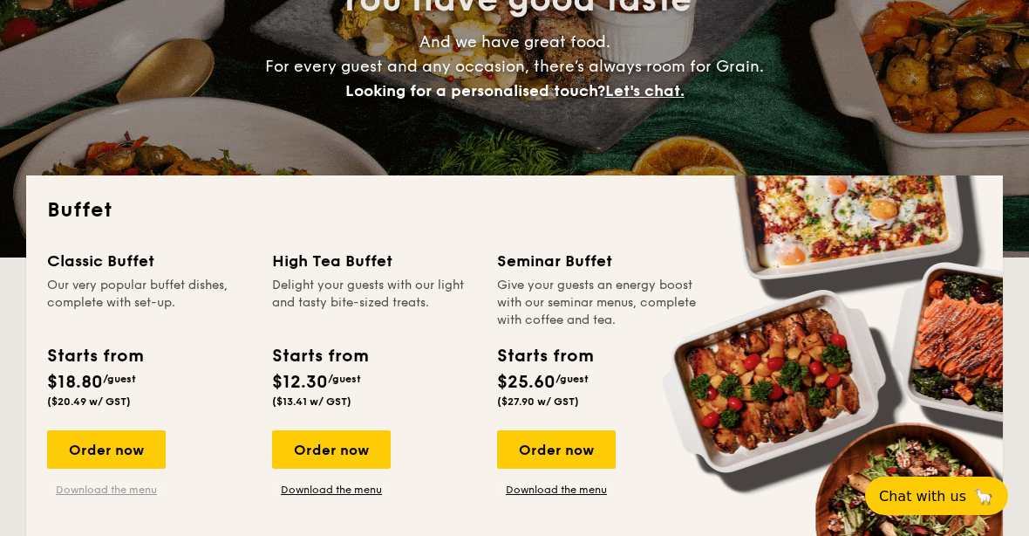
click at [85, 495] on link "Download the menu" at bounding box center [106, 489] width 119 height 14
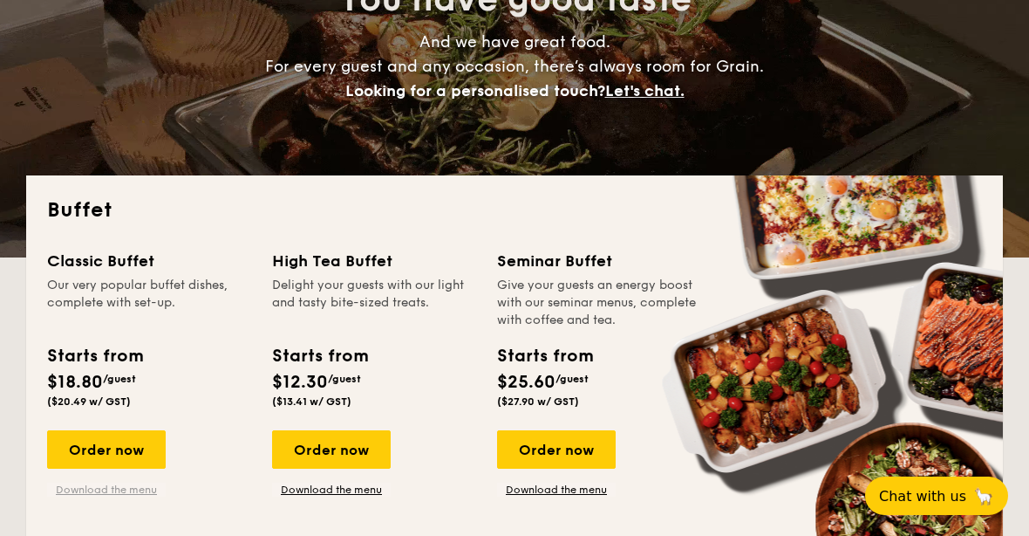
scroll to position [310, 0]
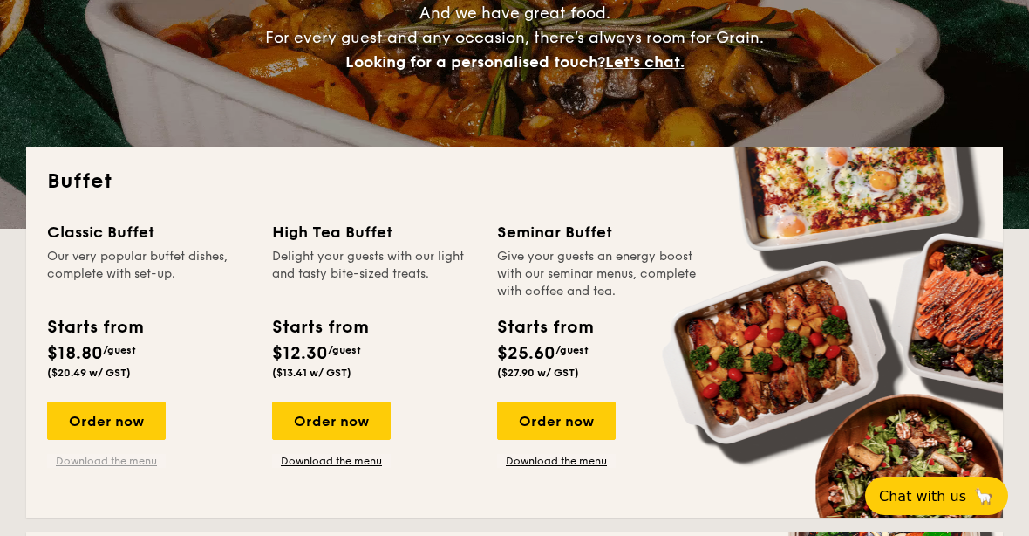
click at [132, 462] on link "Download the menu" at bounding box center [106, 461] width 119 height 14
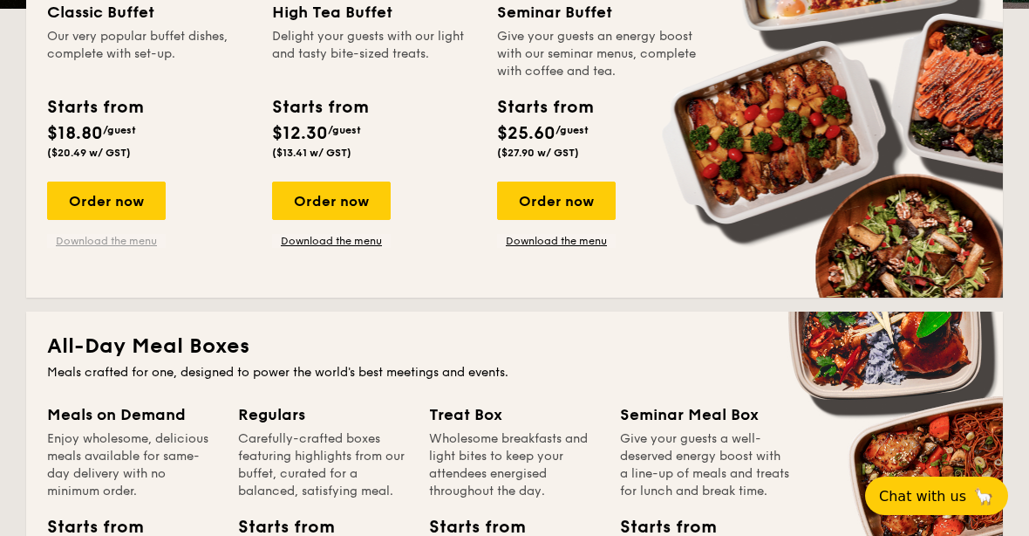
scroll to position [486, 0]
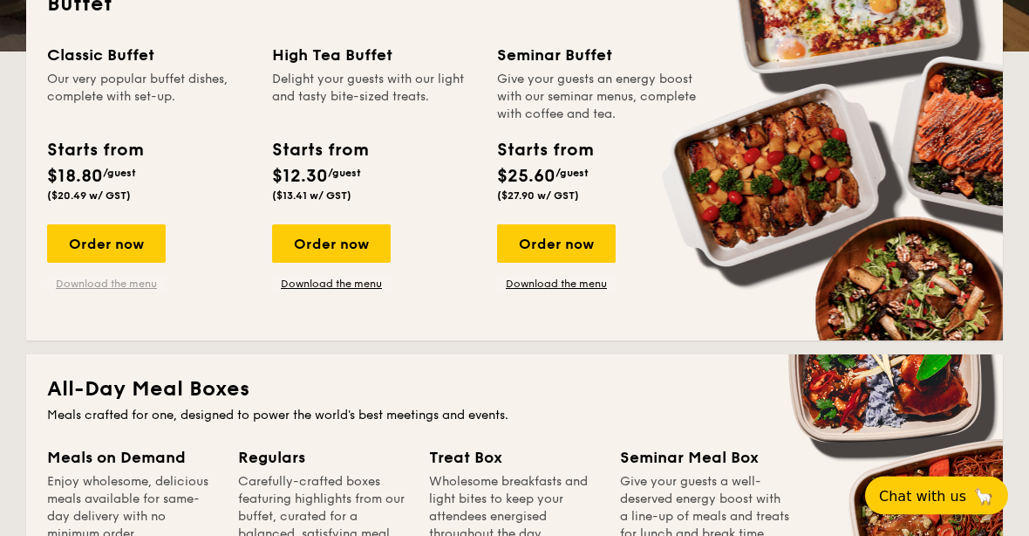
click at [102, 289] on link "Download the menu" at bounding box center [106, 284] width 119 height 14
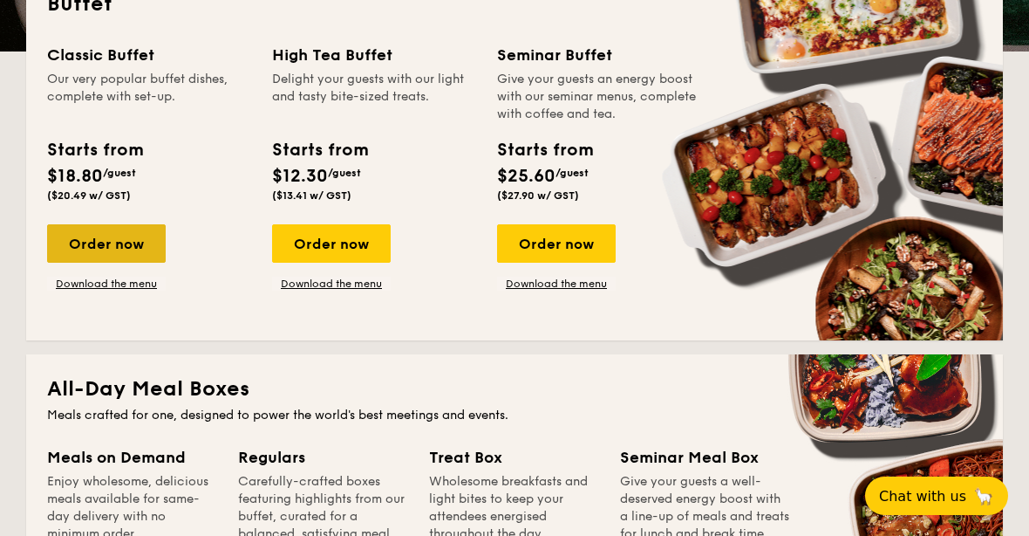
click at [99, 255] on div "Order now" at bounding box center [106, 243] width 119 height 38
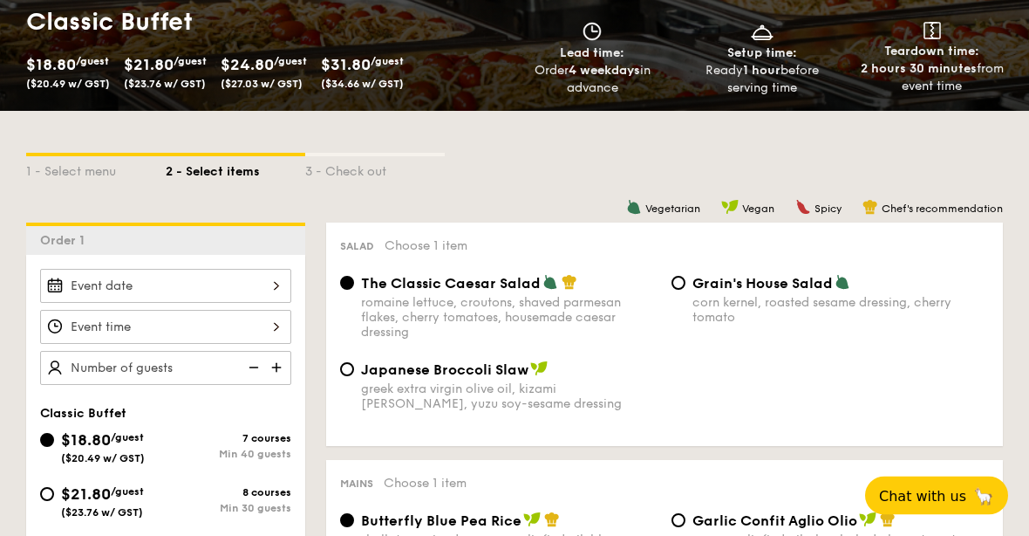
scroll to position [321, 0]
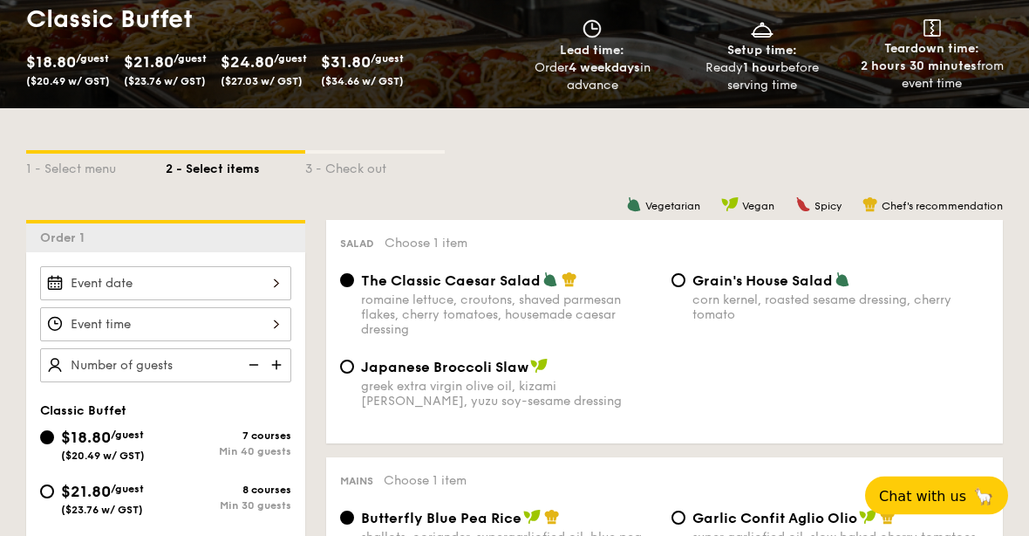
click at [280, 361] on img at bounding box center [278, 365] width 26 height 33
type input "40 guests"
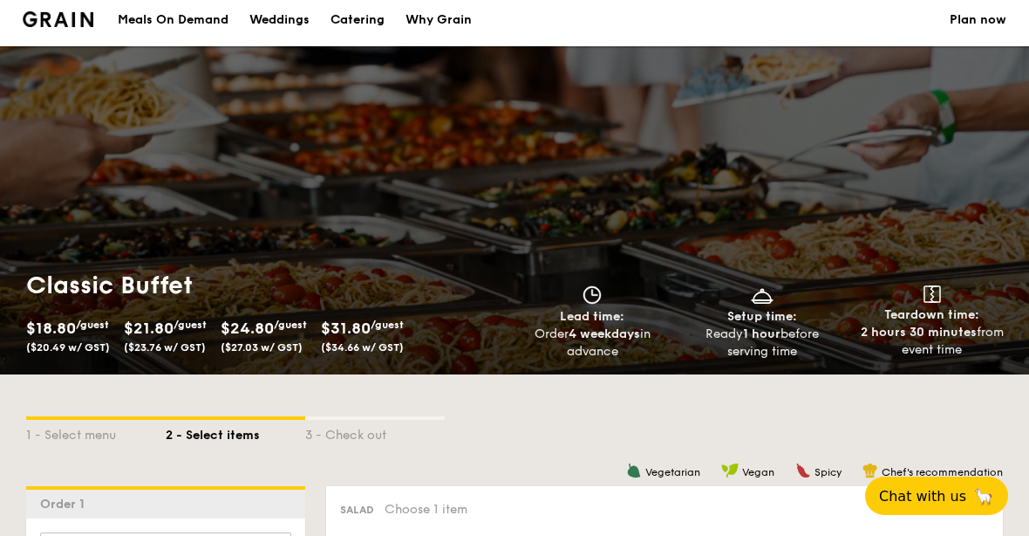
scroll to position [0, 0]
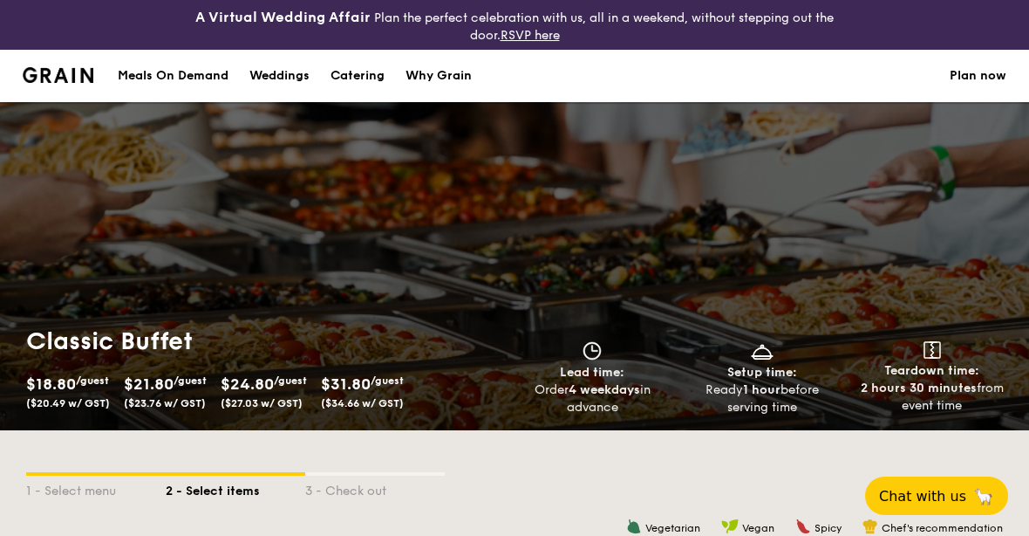
select select
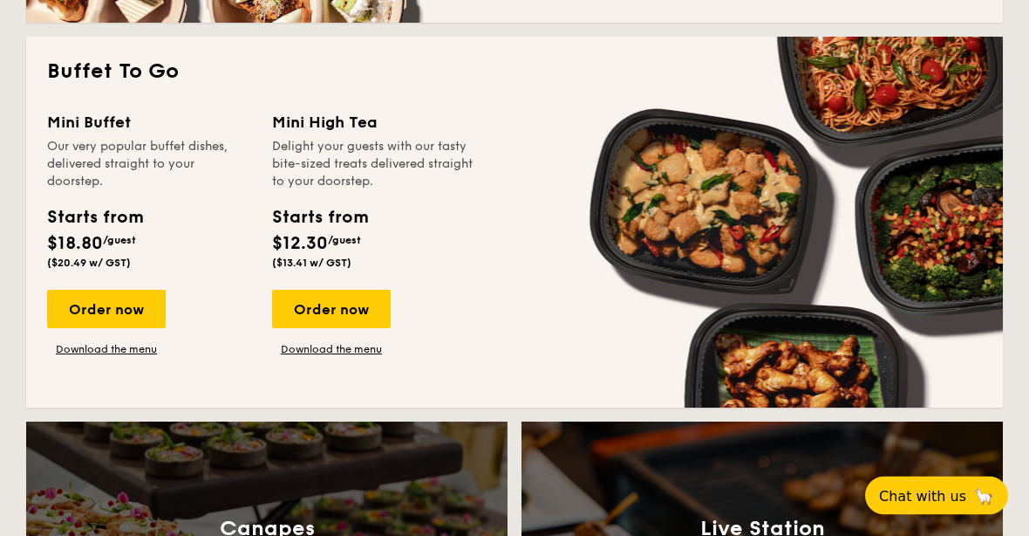
scroll to position [1202, 0]
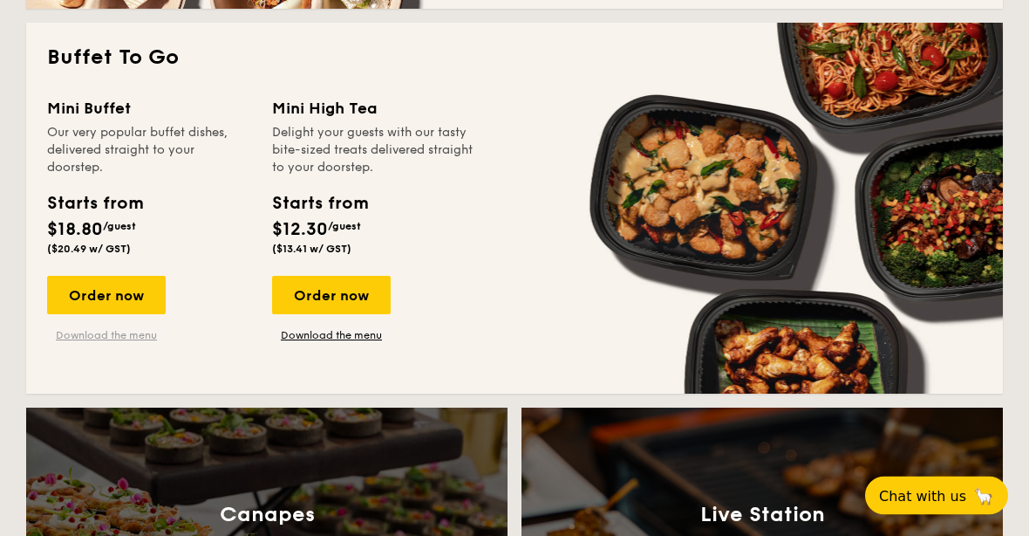
click at [99, 341] on link "Download the menu" at bounding box center [106, 336] width 119 height 14
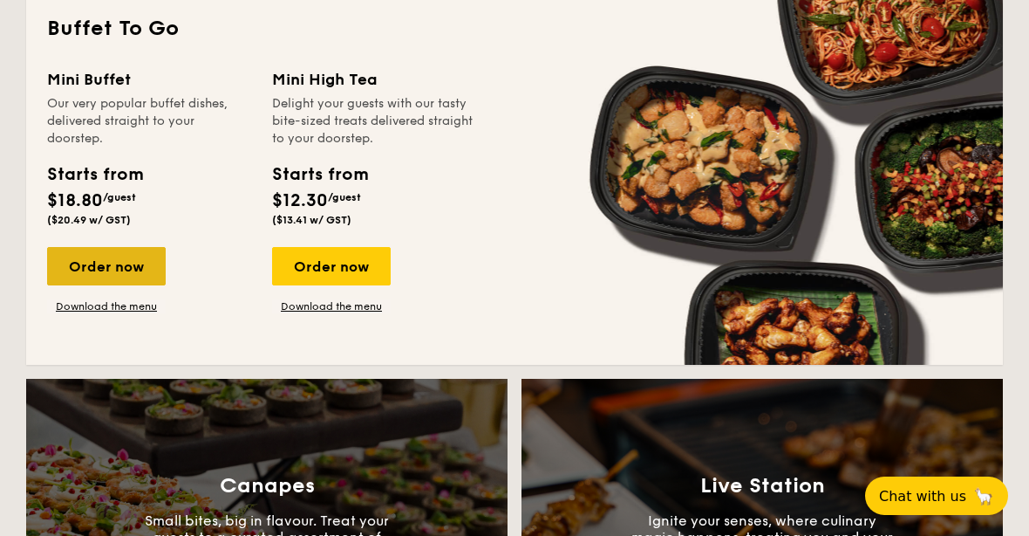
click at [67, 263] on div "Order now" at bounding box center [106, 266] width 119 height 38
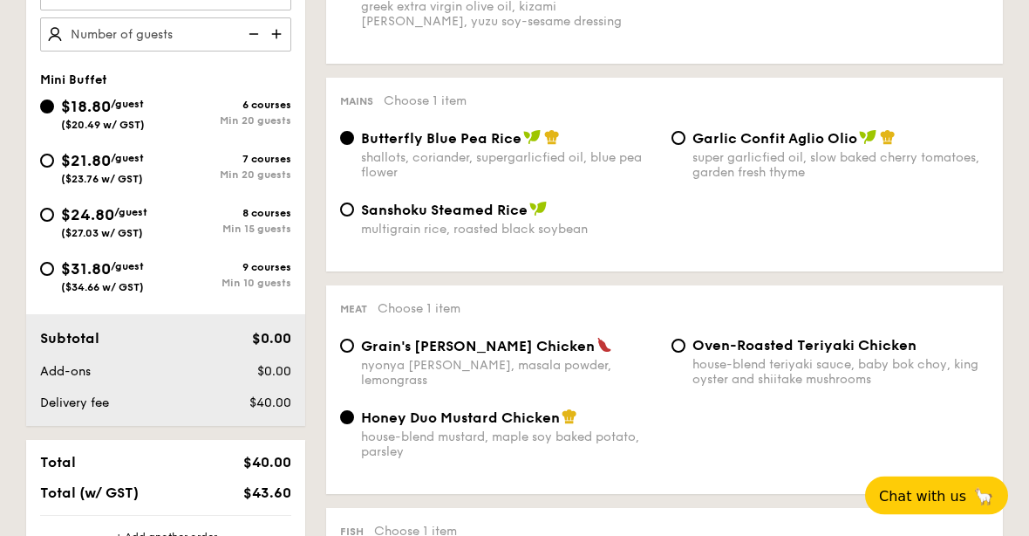
scroll to position [704, 0]
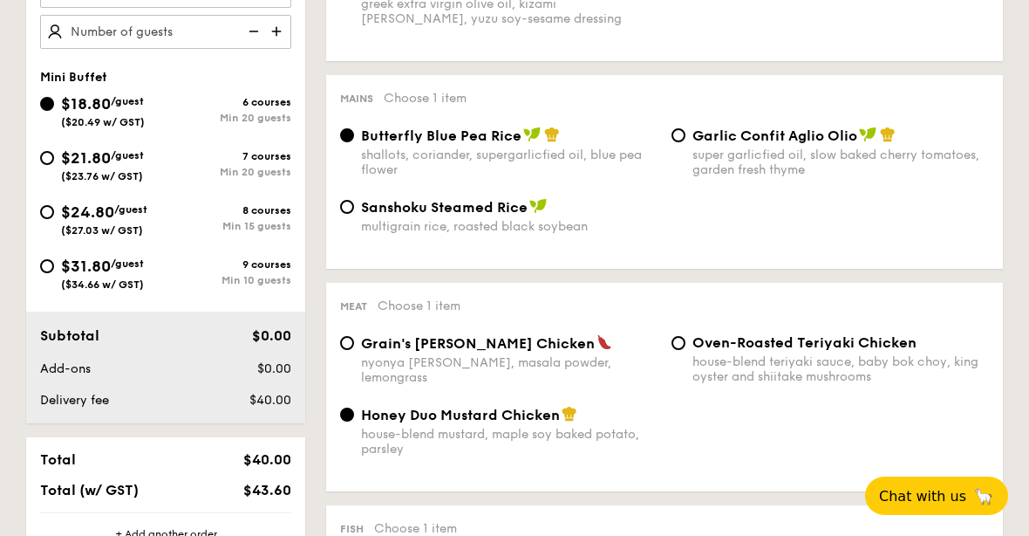
click at [73, 180] on span "($23.76 w/ GST)" at bounding box center [102, 176] width 82 height 12
click at [54, 165] on input "$21.80 /guest ($23.76 w/ GST) 7 courses Min 20 guests" at bounding box center [47, 158] width 14 height 14
radio input "true"
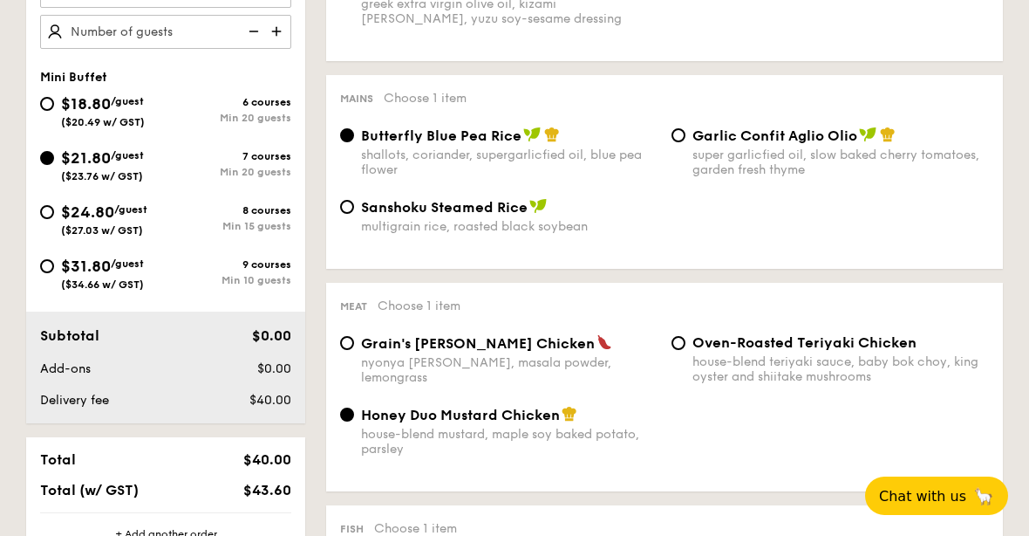
radio input "false"
radio input "true"
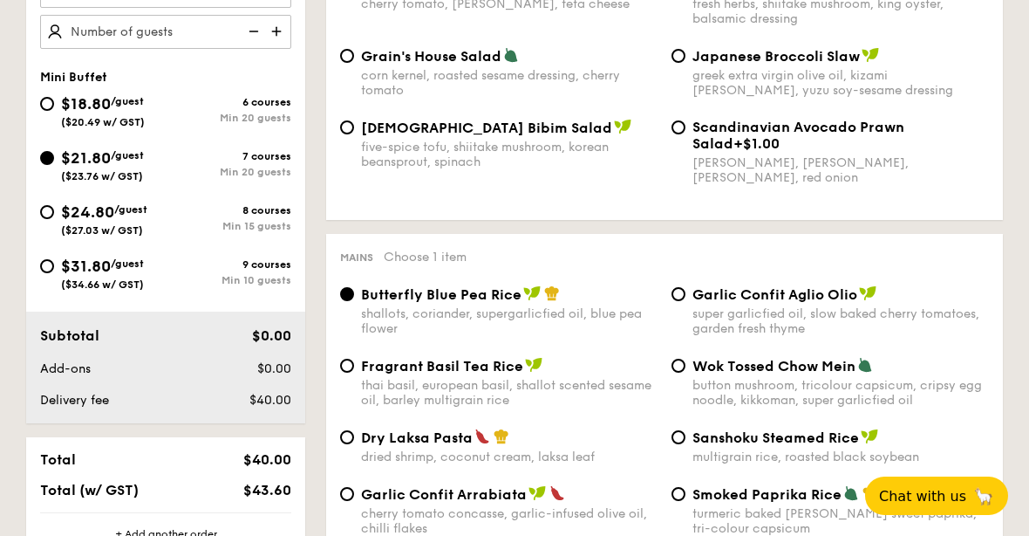
click at [44, 117] on div "$18.80 /guest ($20.49 w/ GST)" at bounding box center [103, 110] width 126 height 37
click at [44, 111] on input "$18.80 /guest ($20.49 w/ GST) 6 courses Min 20 guests" at bounding box center [47, 104] width 14 height 14
radio input "true"
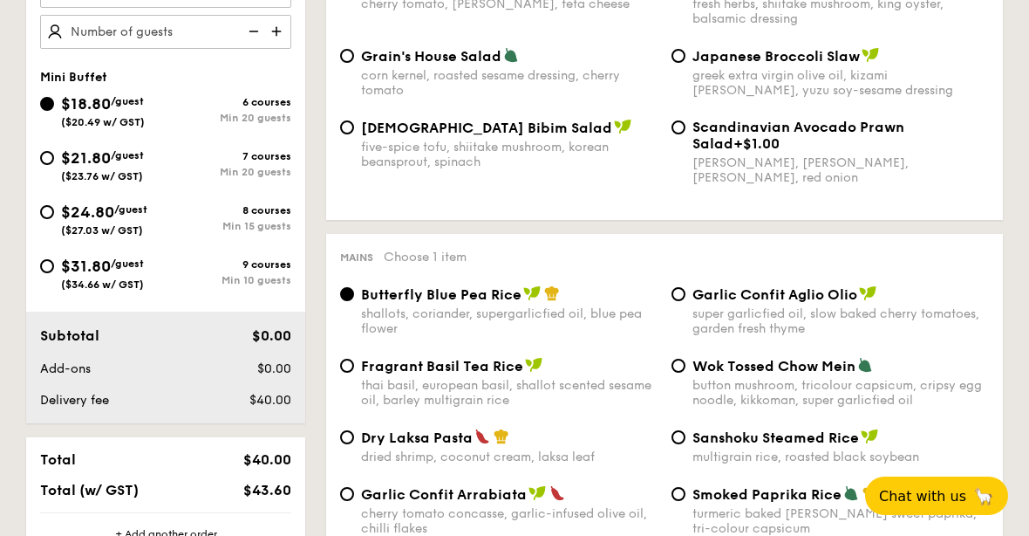
radio input "true"
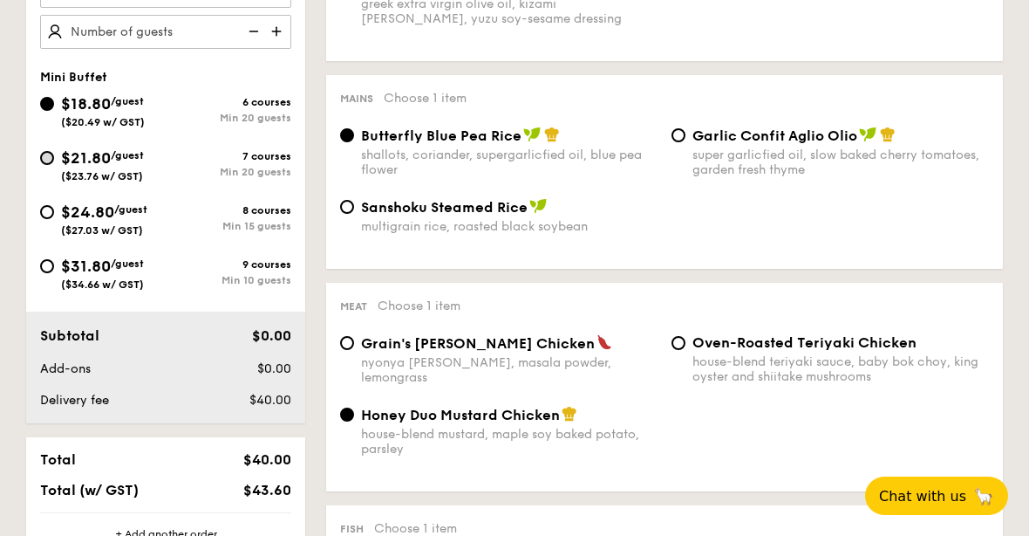
click at [51, 159] on input "$21.80 /guest ($23.76 w/ GST) 7 courses Min 20 guests" at bounding box center [47, 158] width 14 height 14
radio input "true"
radio input "false"
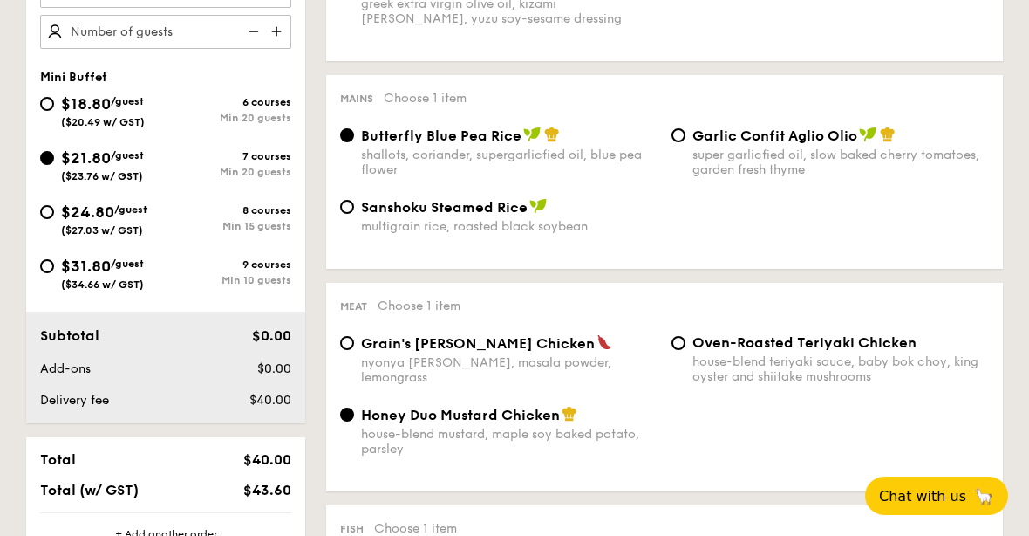
radio input "true"
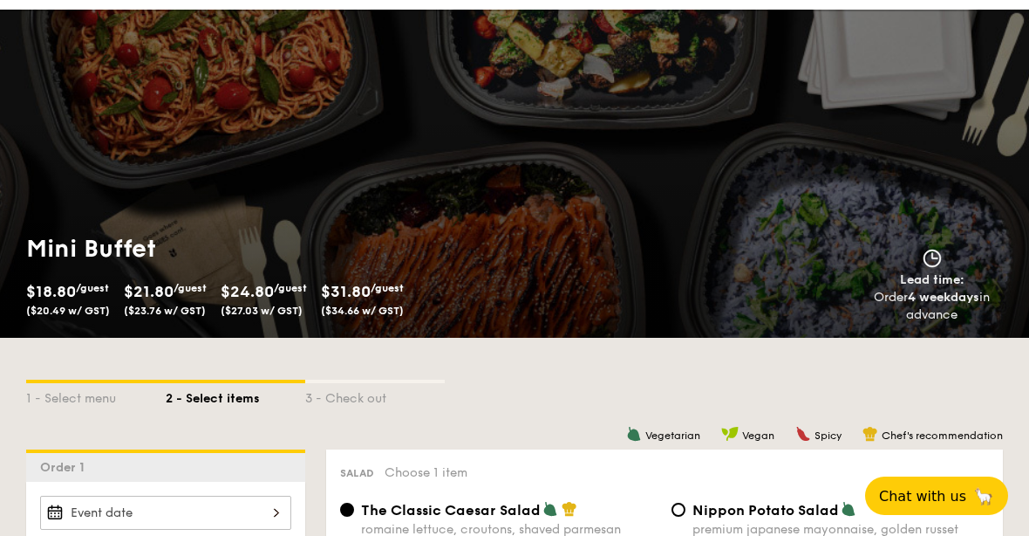
scroll to position [0, 0]
